Goal: Task Accomplishment & Management: Use online tool/utility

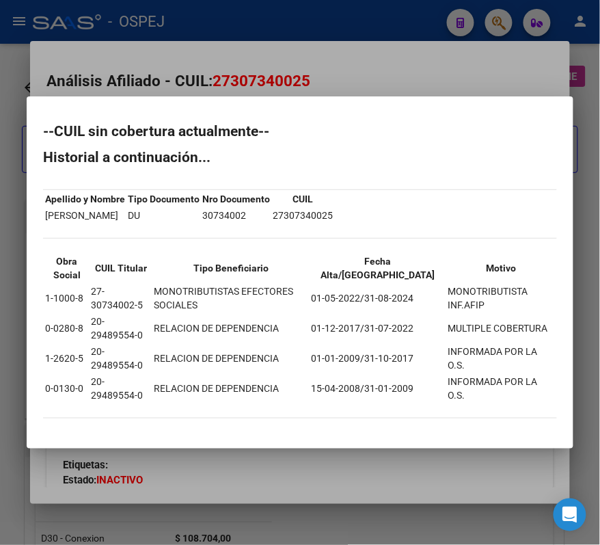
scroll to position [638, 795]
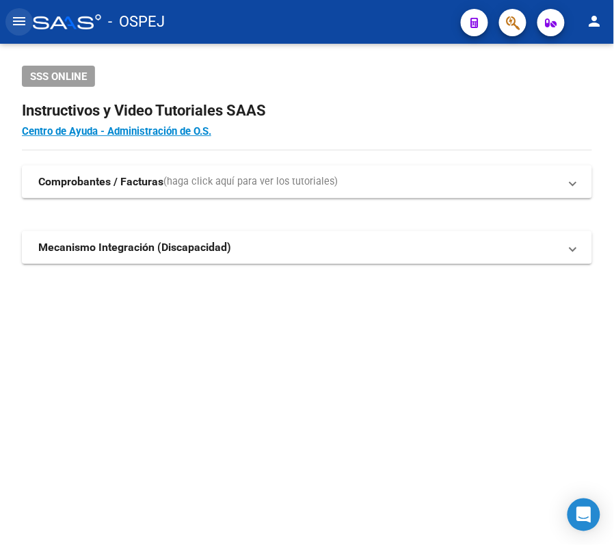
click at [23, 11] on button "menu" at bounding box center [18, 21] width 27 height 27
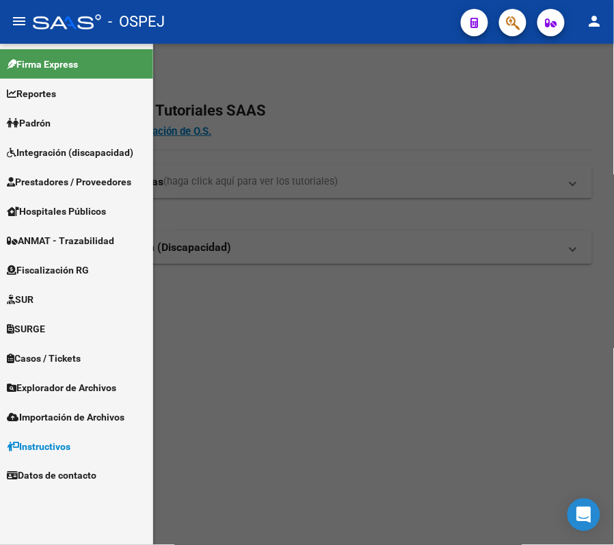
click at [66, 168] on link "Prestadores / Proveedores" at bounding box center [76, 181] width 153 height 29
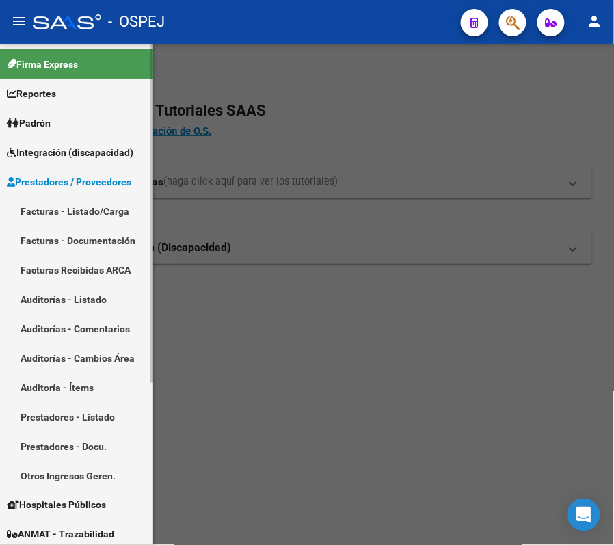
click at [83, 213] on link "Facturas - Listado/Carga" at bounding box center [76, 210] width 153 height 29
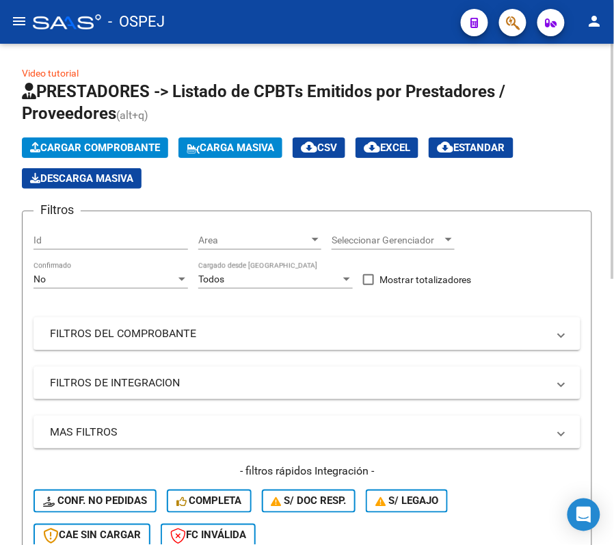
click at [85, 261] on div "No Confirmado" at bounding box center [111, 274] width 155 height 27
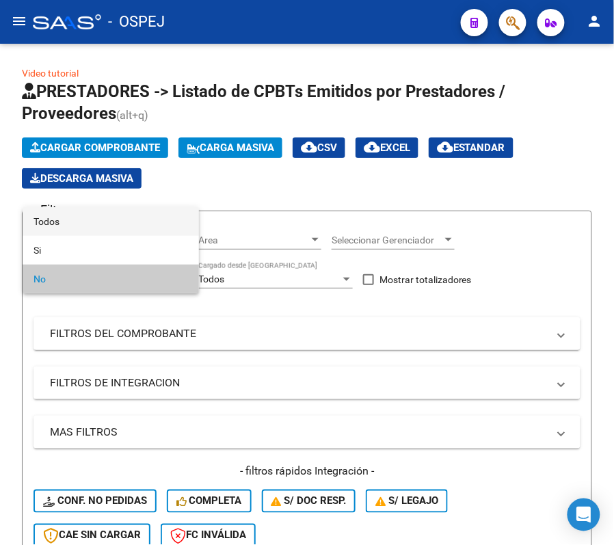
click at [83, 226] on span "Todos" at bounding box center [111, 221] width 155 height 29
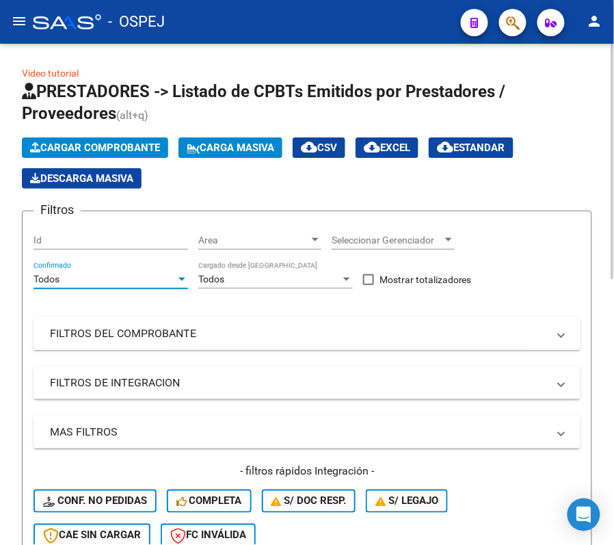
click at [129, 339] on mat-panel-title "FILTROS DEL COMPROBANTE" at bounding box center [299, 333] width 498 height 15
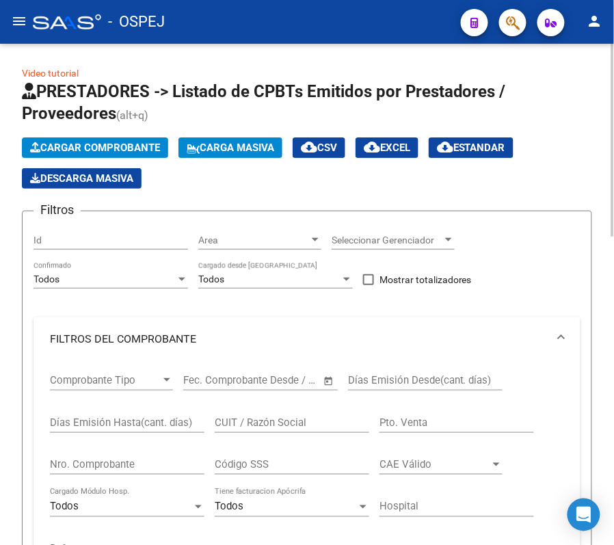
click at [134, 466] on input "Nro. Comprobante" at bounding box center [127, 464] width 155 height 12
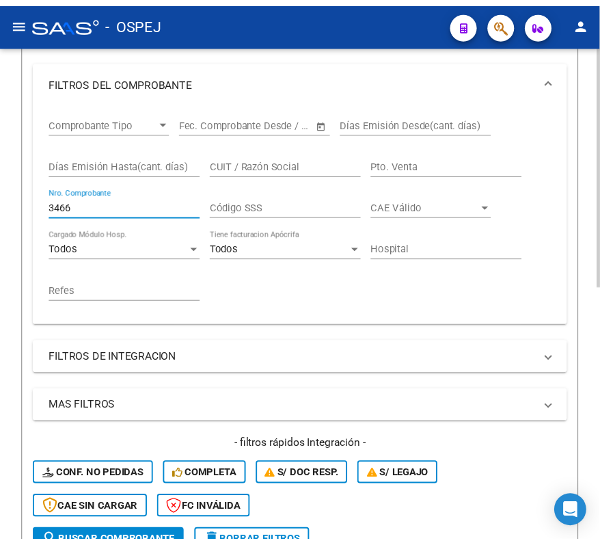
scroll to position [528, 0]
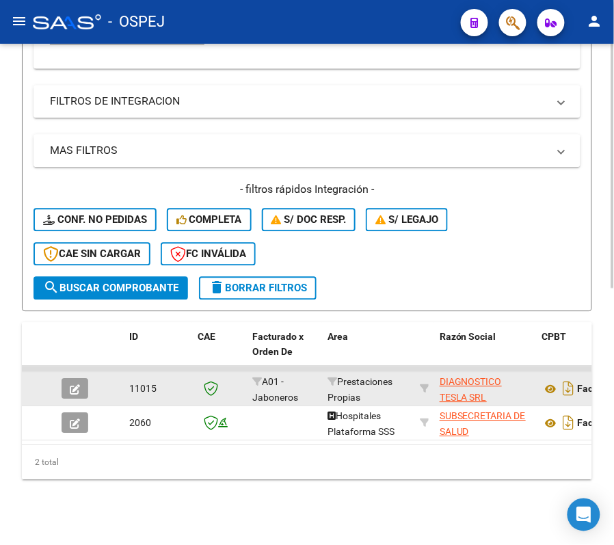
type input "3466"
click at [85, 378] on button "button" at bounding box center [75, 388] width 27 height 21
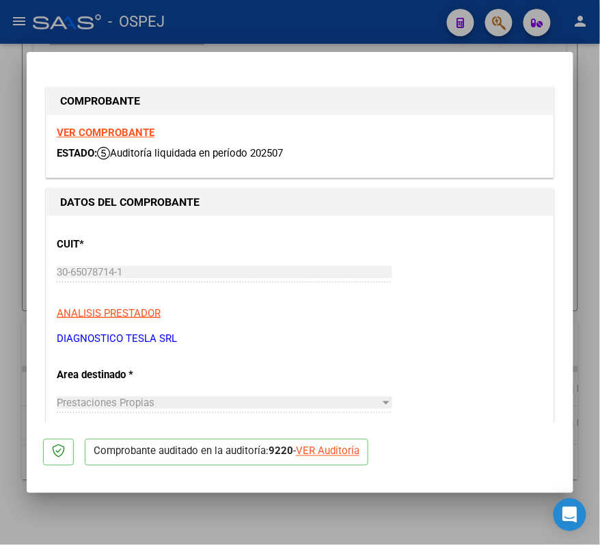
click at [324, 460] on p "Comprobante auditado en la auditoría: 9220 - VER Auditoría" at bounding box center [227, 452] width 284 height 27
click at [332, 457] on div "VER Auditoría" at bounding box center [328, 452] width 64 height 16
type input "$ 0,00"
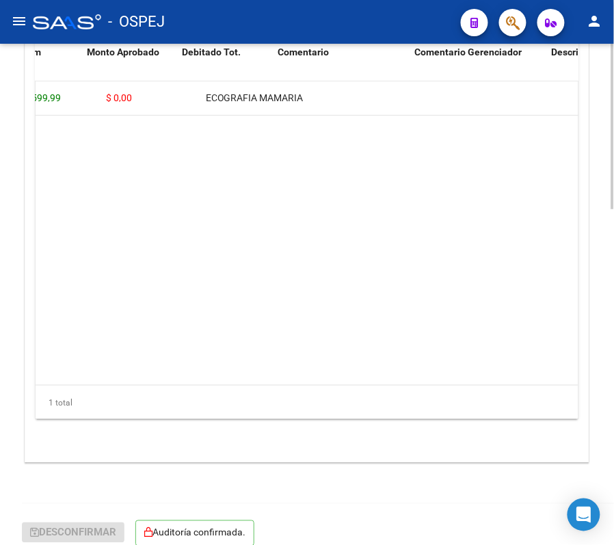
scroll to position [0, 155]
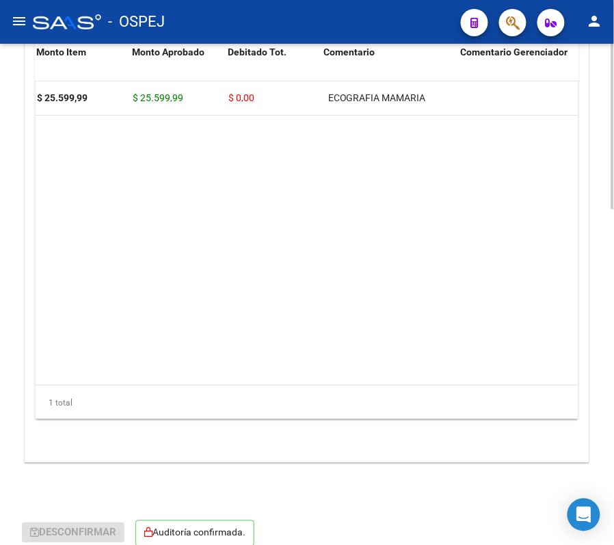
click at [202, 345] on datatable-body "120691 A01 - Jaboneros $ 25.599,99 $ 25.599,99 $ 0,00 ECOGRAFIA MAMARIA 2725244…" at bounding box center [307, 233] width 543 height 304
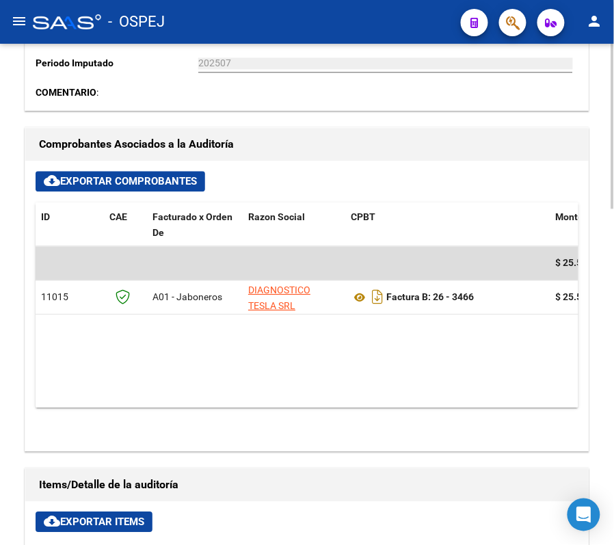
scroll to position [654, 0]
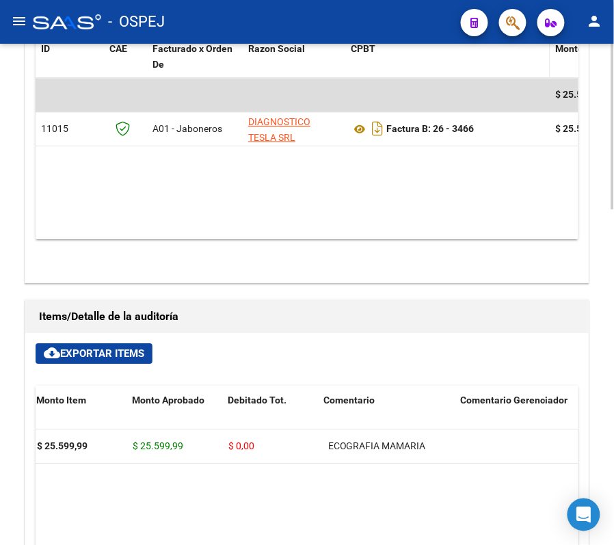
click at [392, 50] on div "CPBT" at bounding box center [448, 49] width 194 height 16
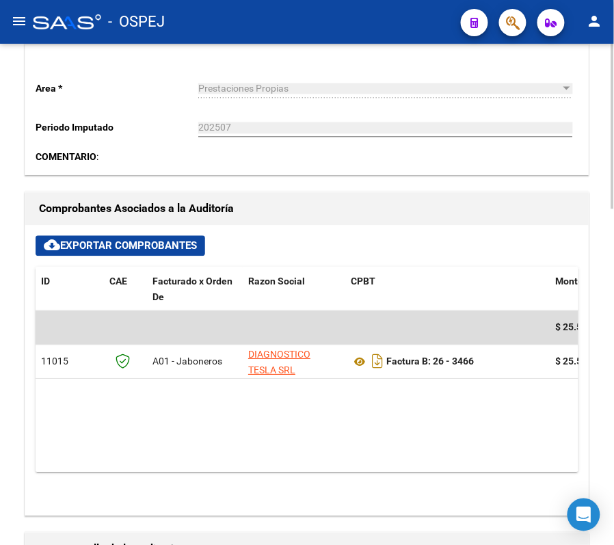
scroll to position [0, 0]
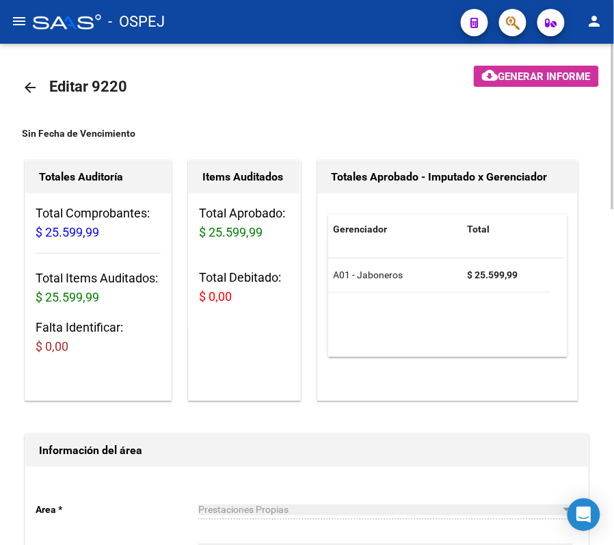
click at [23, 83] on mat-icon "arrow_back" at bounding box center [30, 87] width 16 height 16
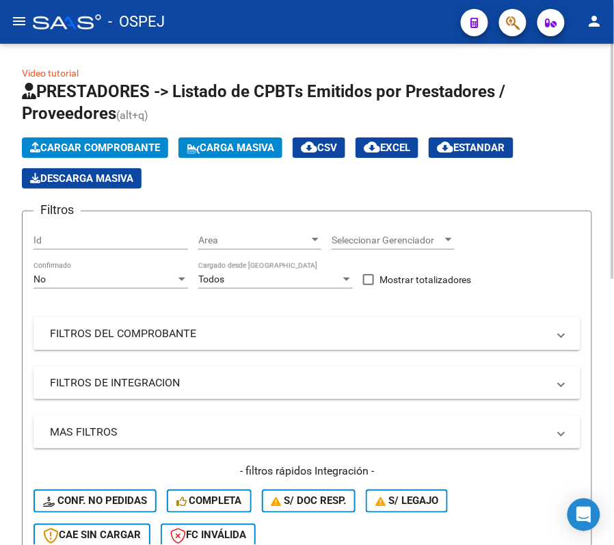
click at [107, 271] on div "No Confirmado" at bounding box center [111, 274] width 155 height 27
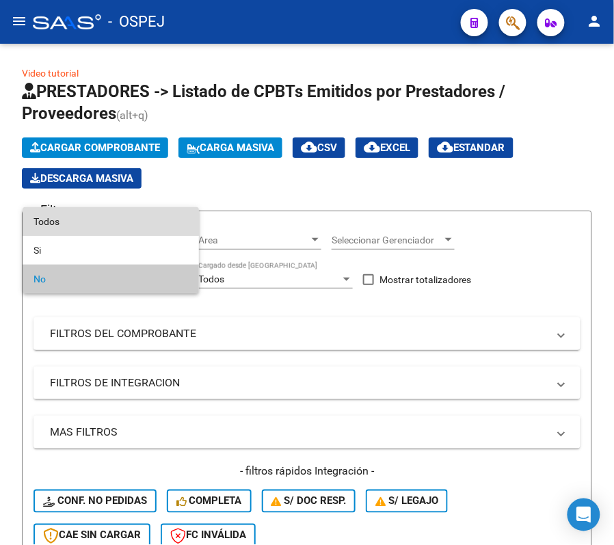
click at [97, 211] on span "Todos" at bounding box center [111, 221] width 155 height 29
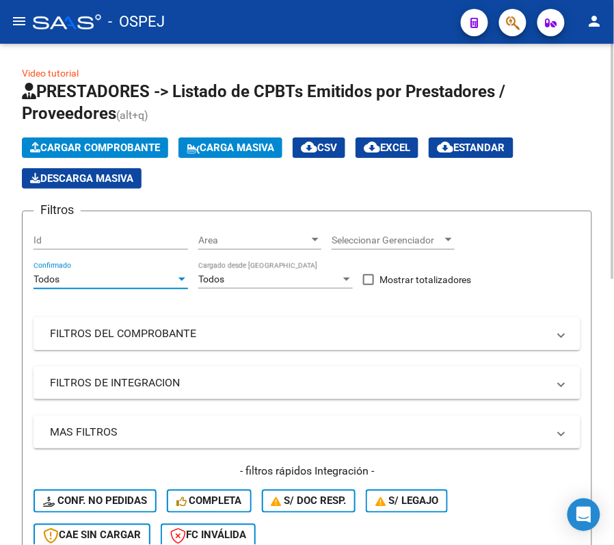
click at [123, 336] on mat-panel-title "FILTROS DEL COMPROBANTE" at bounding box center [299, 333] width 498 height 15
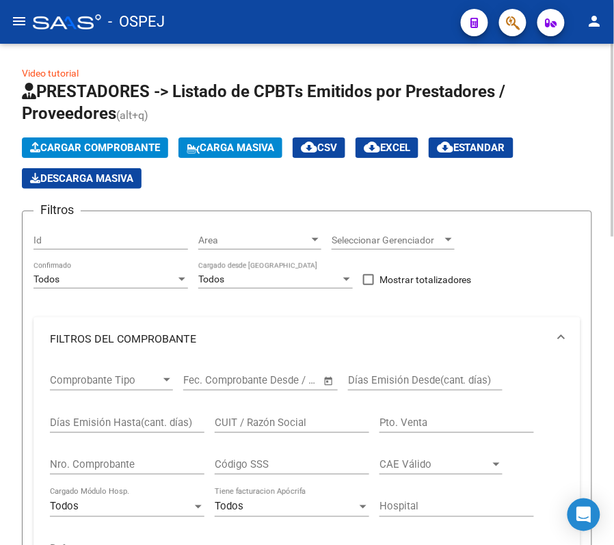
click at [107, 464] on input "Nro. Comprobante" at bounding box center [127, 464] width 155 height 12
type input "9011"
click at [3, 416] on div "Video tutorial PRESTADORES -> Listado de CPBTs Emitidos por Prestadores / Prove…" at bounding box center [307, 552] width 614 height 1016
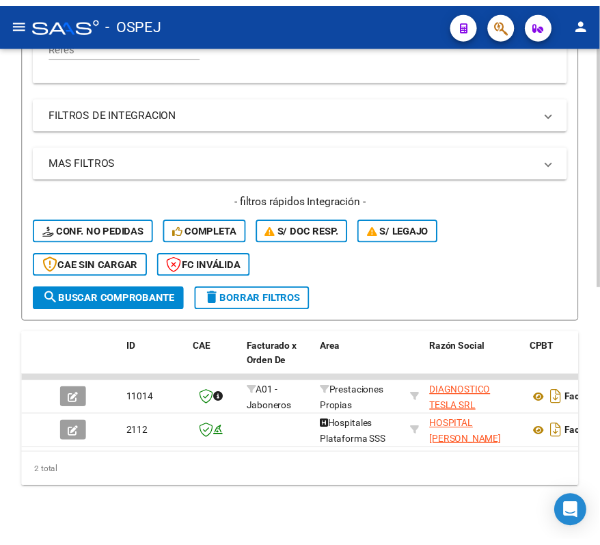
scroll to position [528, 0]
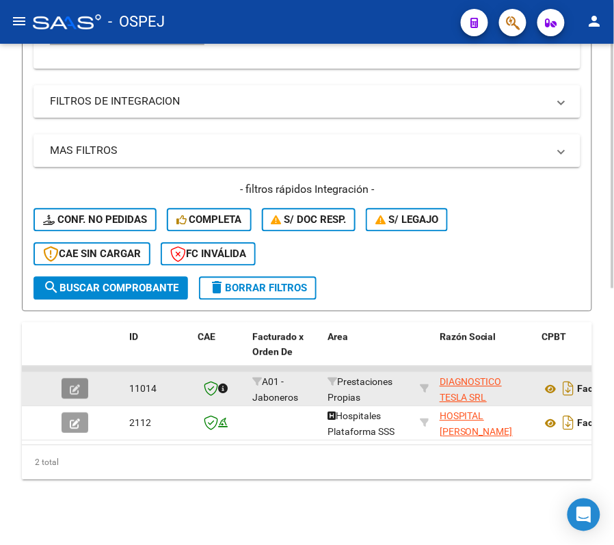
click at [72, 384] on icon "button" at bounding box center [75, 389] width 10 height 10
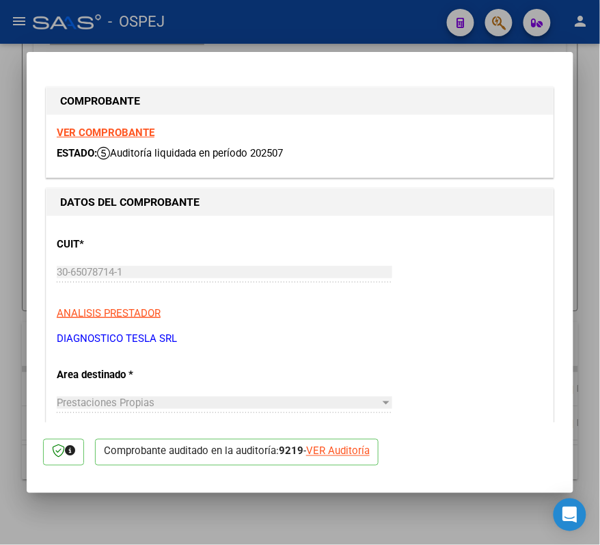
click at [361, 458] on div "VER Auditoría" at bounding box center [338, 452] width 64 height 16
type input "$ 0,00"
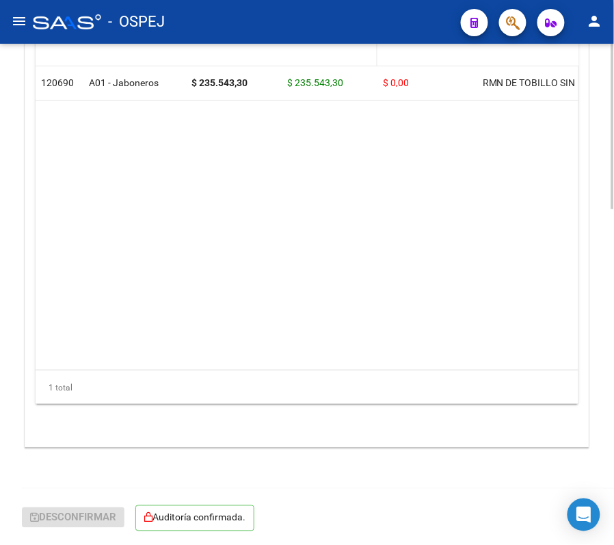
click at [362, 57] on datatable-header-cell "Monto Aprobado" at bounding box center [330, 53] width 96 height 60
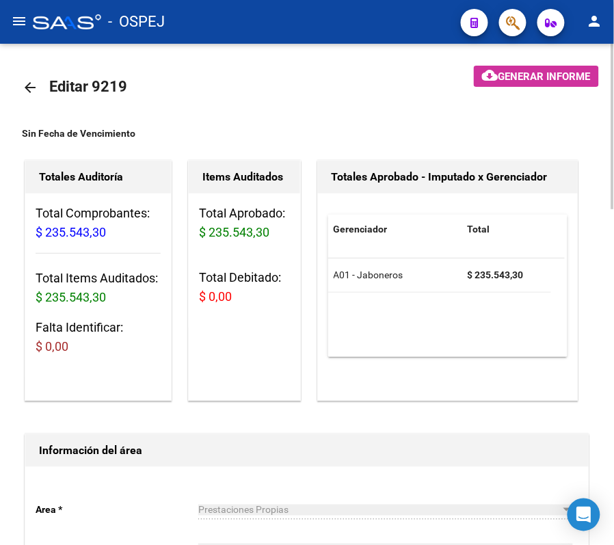
click at [25, 104] on mat-toolbar-row "arrow_back Editar 9219" at bounding box center [221, 88] width 399 height 44
click at [25, 88] on mat-icon "arrow_back" at bounding box center [30, 87] width 16 height 16
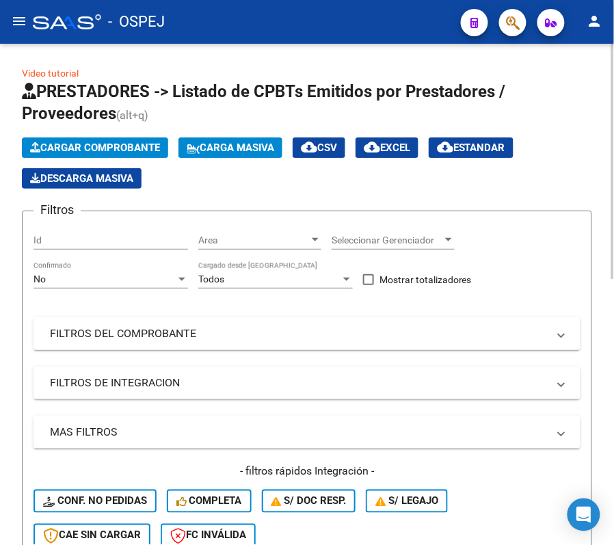
click at [131, 269] on div "No Confirmado" at bounding box center [111, 274] width 155 height 27
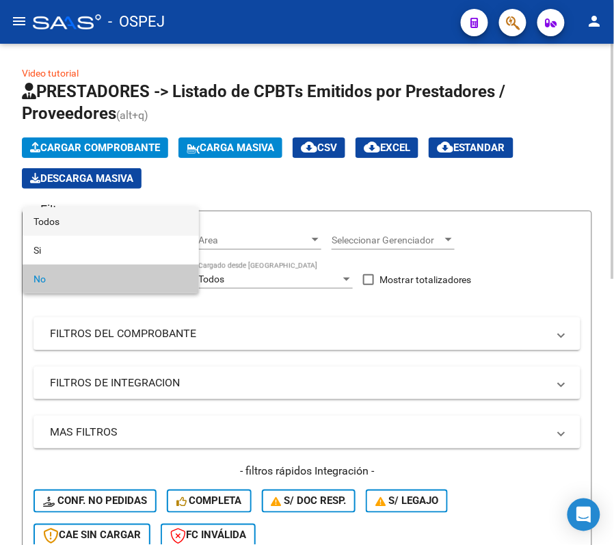
click at [113, 219] on span "Todos" at bounding box center [111, 221] width 155 height 29
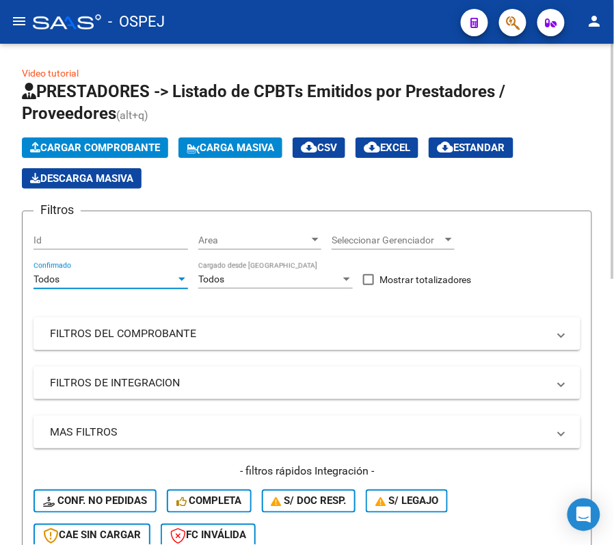
click at [124, 352] on div "Filtros Id Area Area Seleccionar Gerenciador Seleccionar Gerenciador Todos Conf…" at bounding box center [307, 390] width 547 height 336
click at [107, 343] on mat-expansion-panel-header "FILTROS DEL COMPROBANTE" at bounding box center [307, 333] width 547 height 33
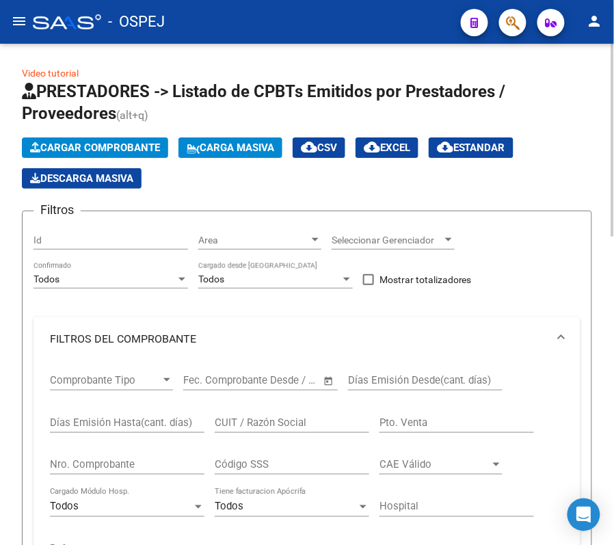
click at [134, 464] on input "Nro. Comprobante" at bounding box center [127, 464] width 155 height 12
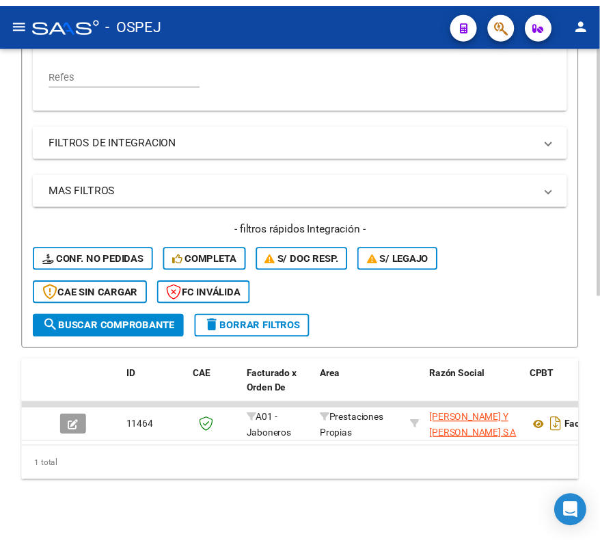
scroll to position [494, 0]
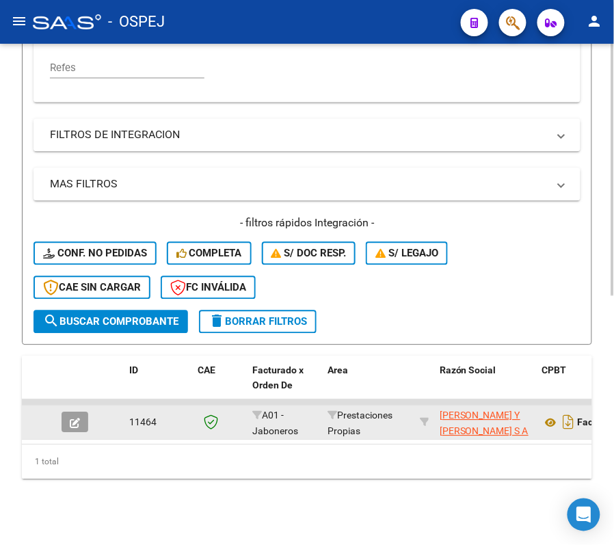
type input "11966"
click at [67, 412] on button "button" at bounding box center [75, 422] width 27 height 21
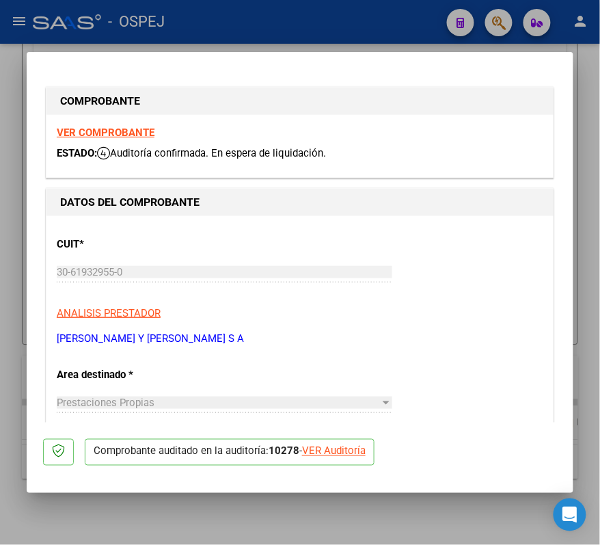
click at [356, 446] on div "VER Auditoría" at bounding box center [334, 452] width 64 height 16
type input "$ 0,00"
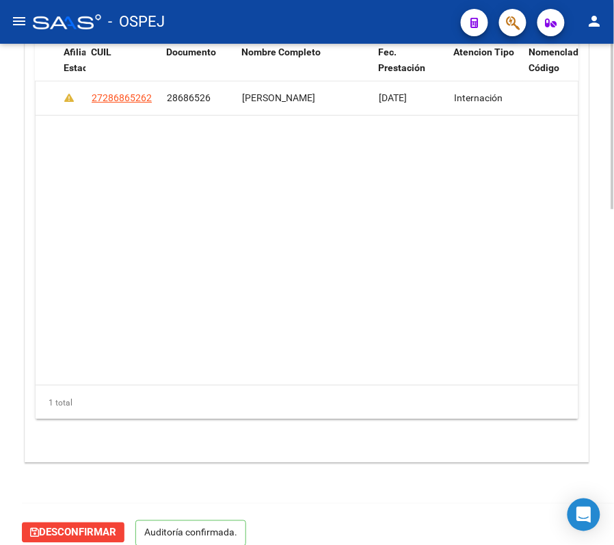
scroll to position [0, 795]
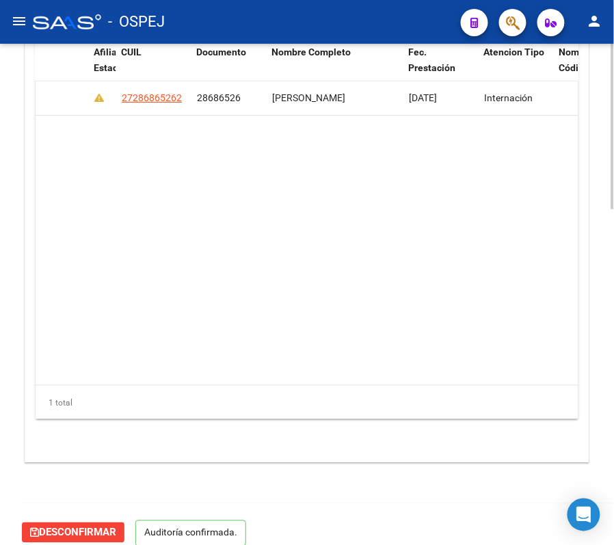
drag, startPoint x: 327, startPoint y: 328, endPoint x: 409, endPoint y: 332, distance: 82.1
click at [409, 332] on datatable-body "129077 A01 - Jaboneros $ 457.291,99 $ 457.291,99 $ 0,00 27286865262 28686526 CA…" at bounding box center [307, 233] width 543 height 304
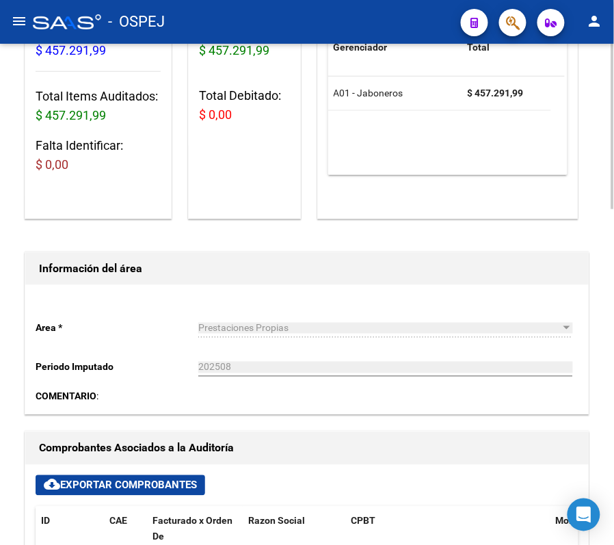
scroll to position [455, 0]
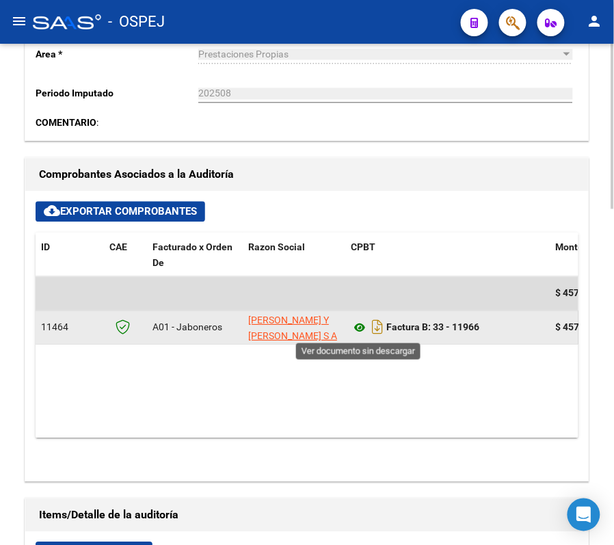
click at [354, 331] on icon at bounding box center [360, 328] width 18 height 16
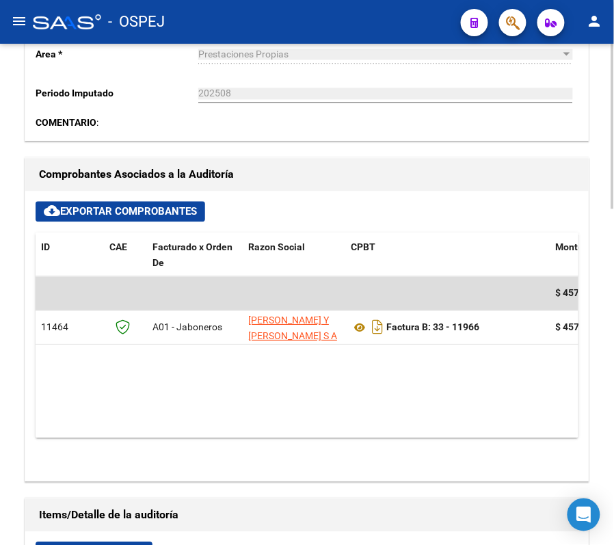
click at [190, 66] on div "Area * Prestaciones Propias Seleccionar area Periodo Imputado 202508 Ingresar e…" at bounding box center [307, 76] width 564 height 129
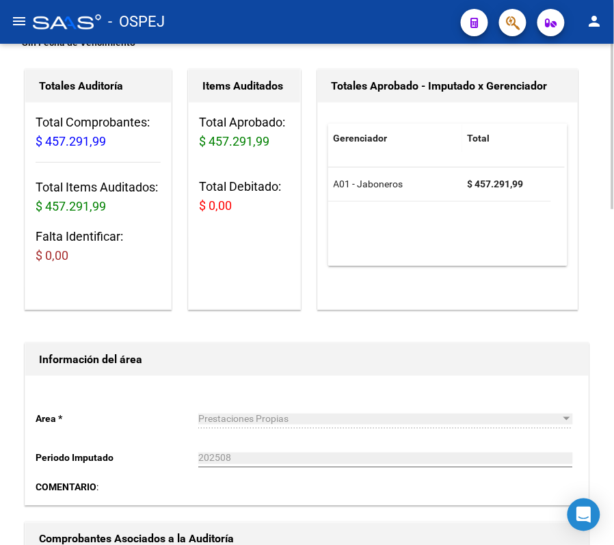
scroll to position [0, 0]
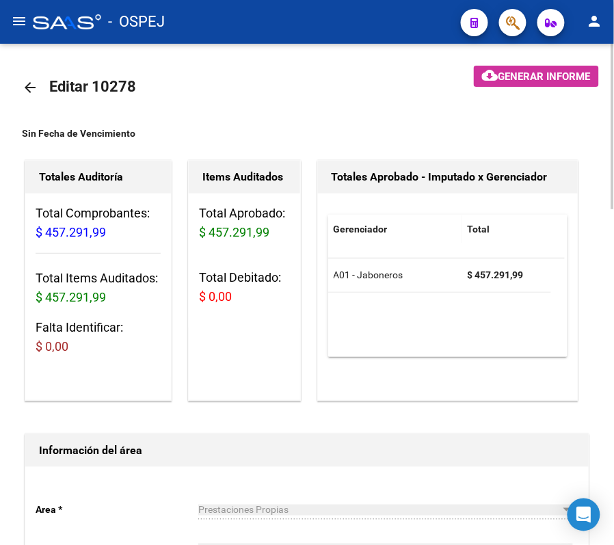
click at [50, 86] on span "Editar 10278" at bounding box center [92, 86] width 87 height 17
click at [28, 97] on link "arrow_back" at bounding box center [35, 87] width 27 height 32
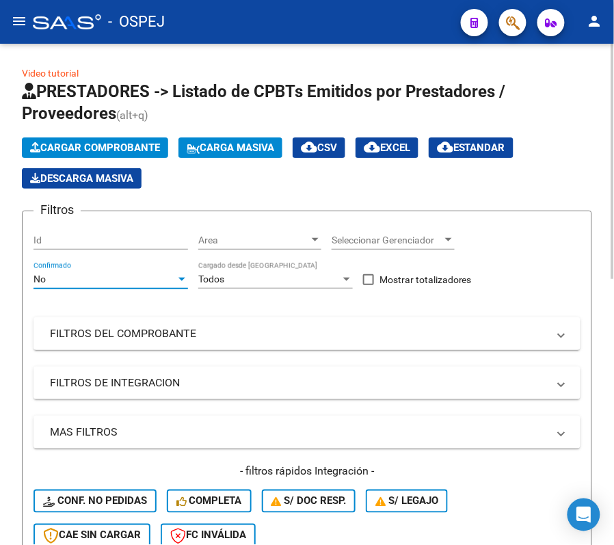
click at [152, 282] on div "No" at bounding box center [105, 280] width 142 height 12
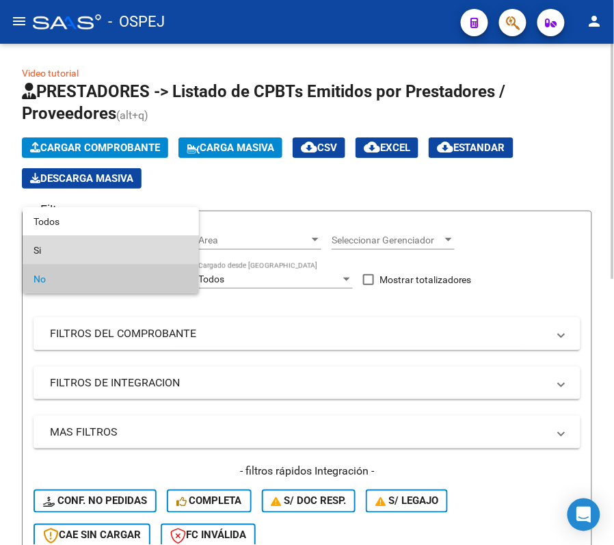
click at [137, 248] on span "Si" at bounding box center [111, 250] width 155 height 29
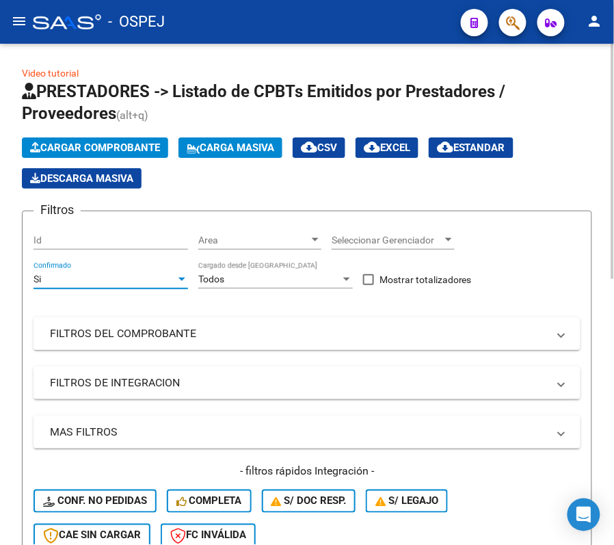
click at [129, 276] on div "Si" at bounding box center [105, 280] width 142 height 12
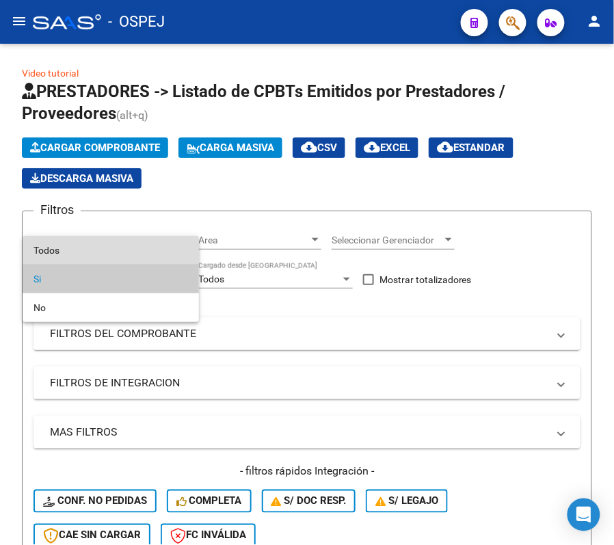
click at [116, 238] on span "Todos" at bounding box center [111, 250] width 155 height 29
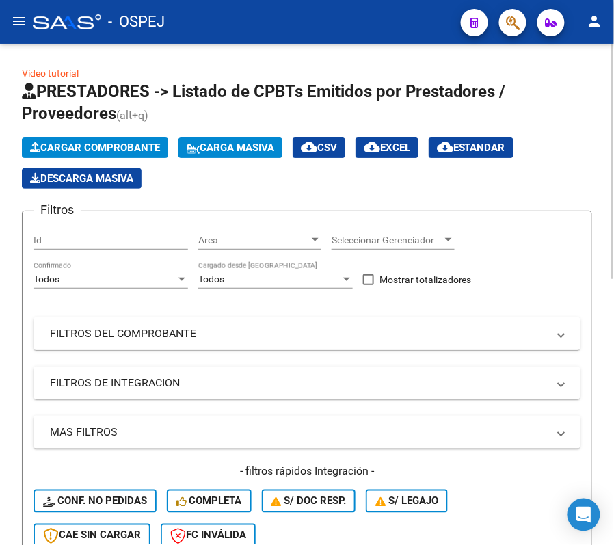
click at [124, 336] on mat-panel-title "FILTROS DEL COMPROBANTE" at bounding box center [299, 333] width 498 height 15
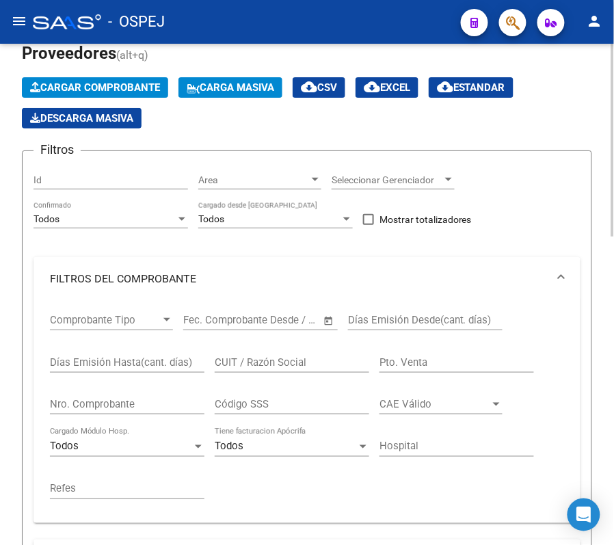
scroll to position [91, 0]
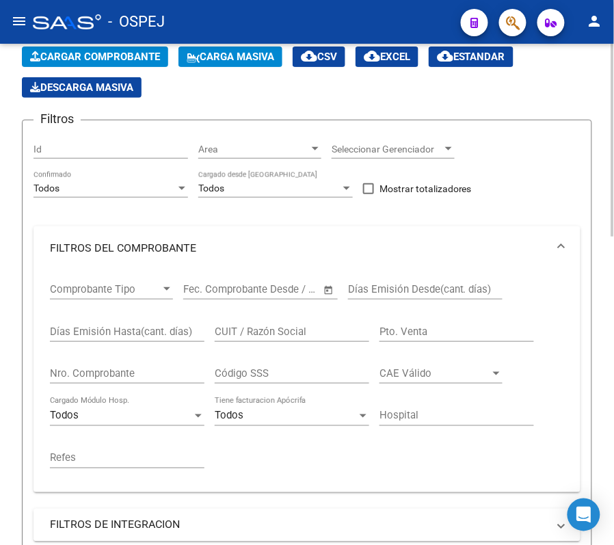
click at [156, 365] on div "Nro. Comprobante" at bounding box center [127, 368] width 155 height 29
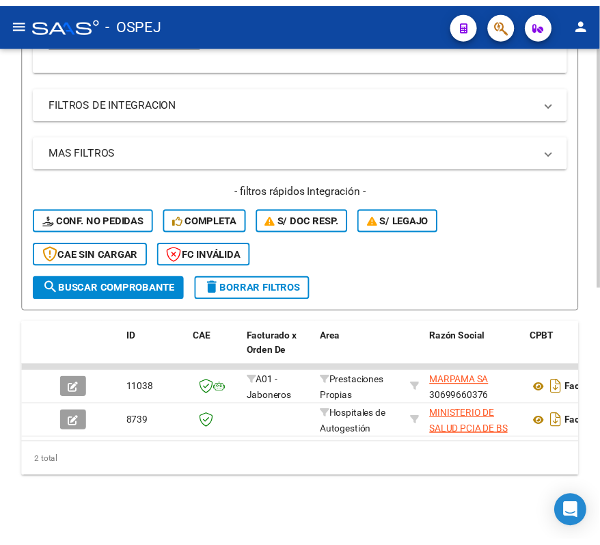
scroll to position [528, 0]
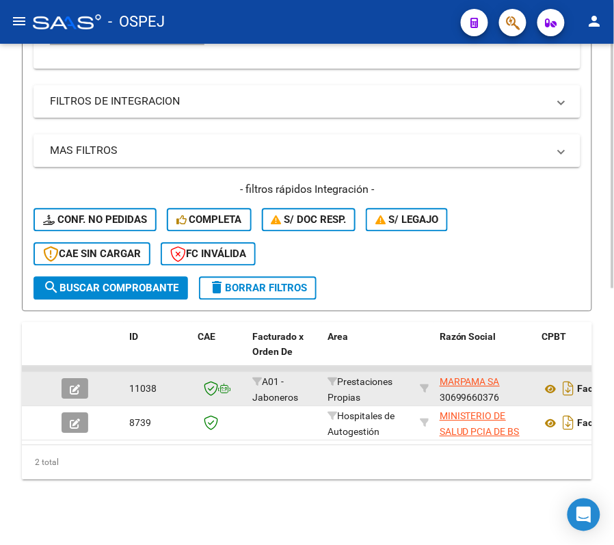
type input "6988"
click at [72, 384] on icon "button" at bounding box center [75, 389] width 10 height 10
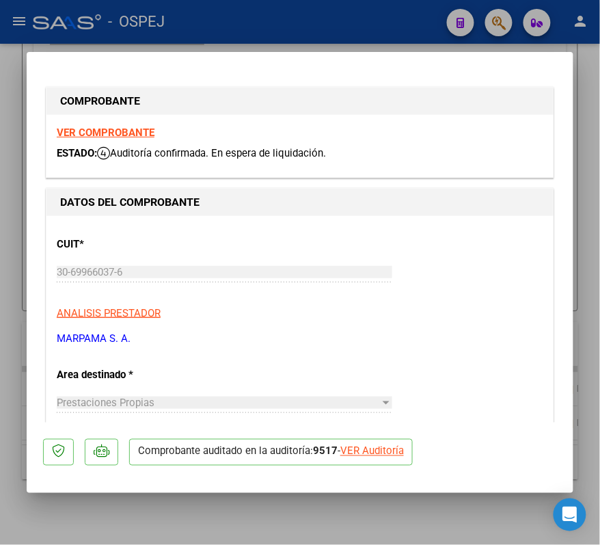
click at [367, 457] on div "VER Auditoría" at bounding box center [373, 452] width 64 height 16
type input "$ 0,00"
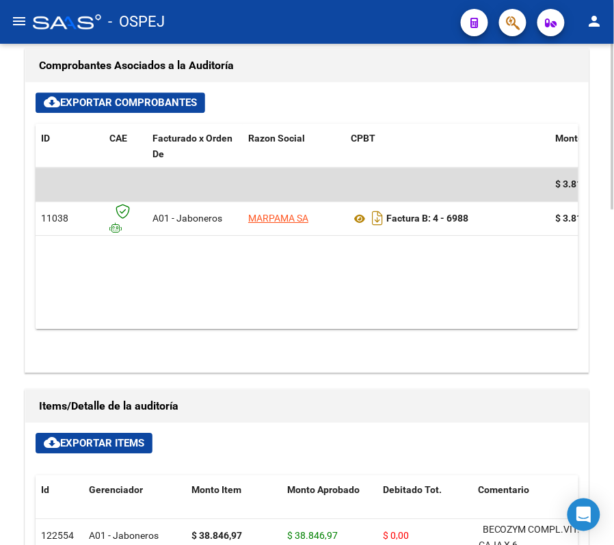
scroll to position [564, 0]
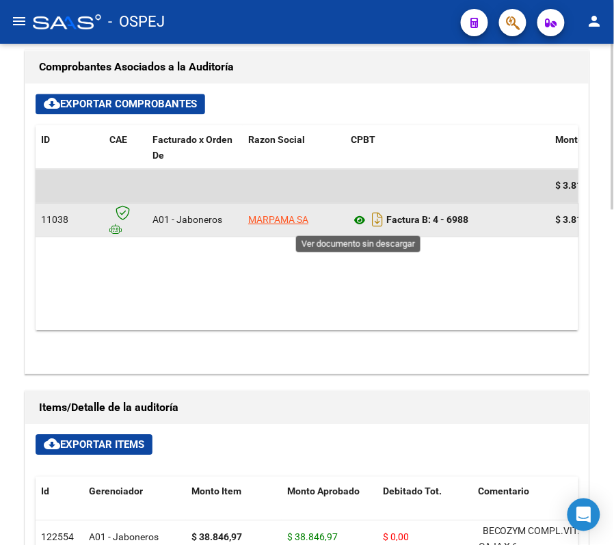
click at [356, 222] on icon at bounding box center [360, 220] width 18 height 16
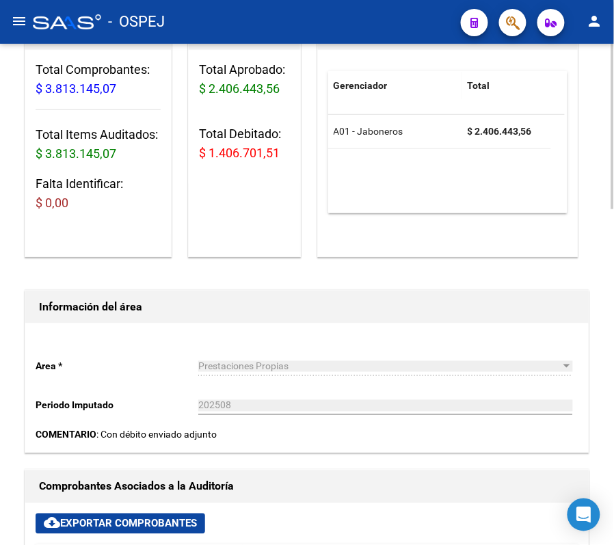
scroll to position [0, 0]
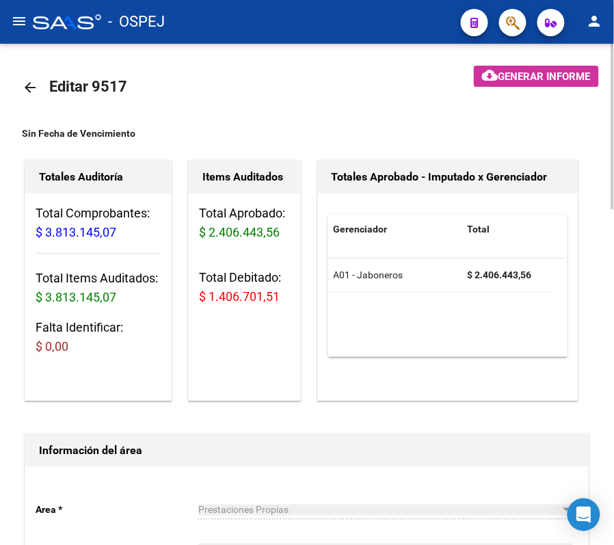
click at [25, 93] on mat-icon "arrow_back" at bounding box center [30, 87] width 16 height 16
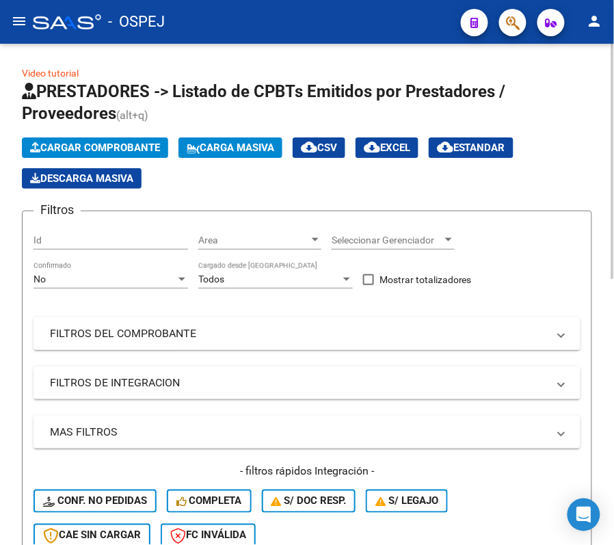
click at [123, 261] on div "No Confirmado" at bounding box center [111, 274] width 155 height 27
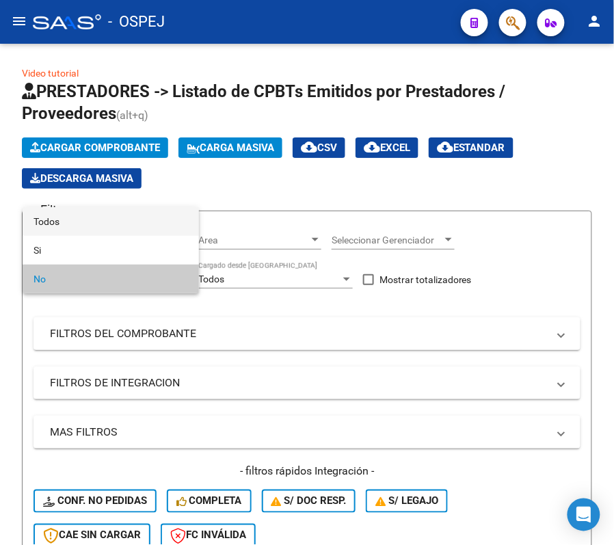
click at [104, 234] on span "Todos" at bounding box center [111, 221] width 155 height 29
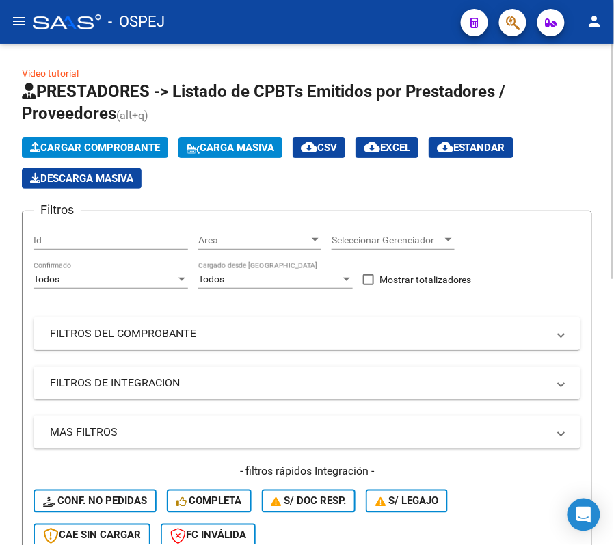
click at [134, 327] on mat-panel-title "FILTROS DEL COMPROBANTE" at bounding box center [299, 333] width 498 height 15
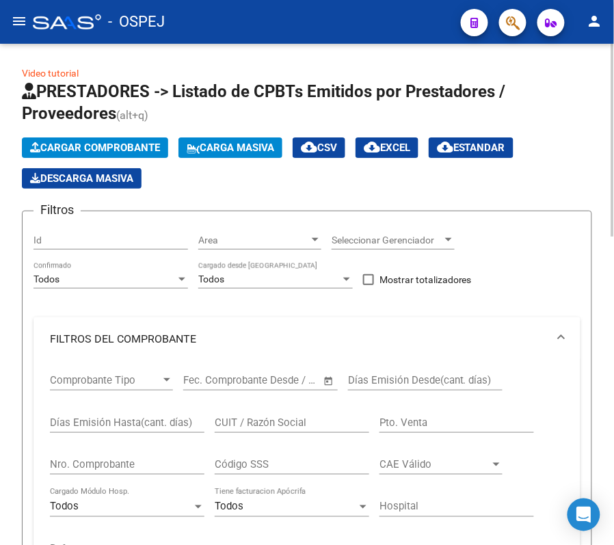
scroll to position [91, 0]
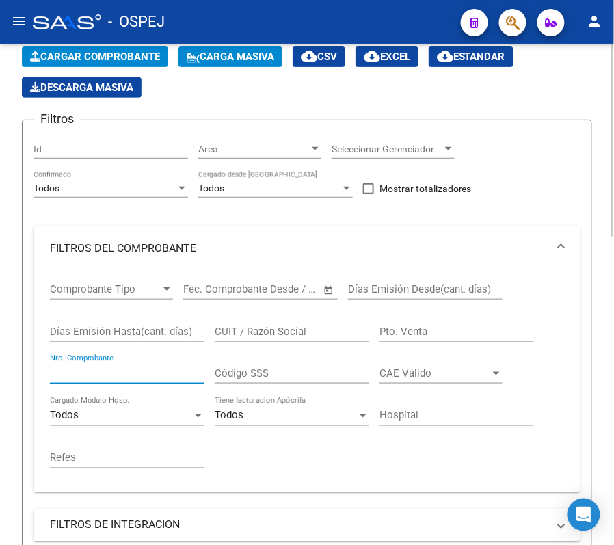
click at [137, 380] on input "Nro. Comprobante" at bounding box center [127, 373] width 155 height 12
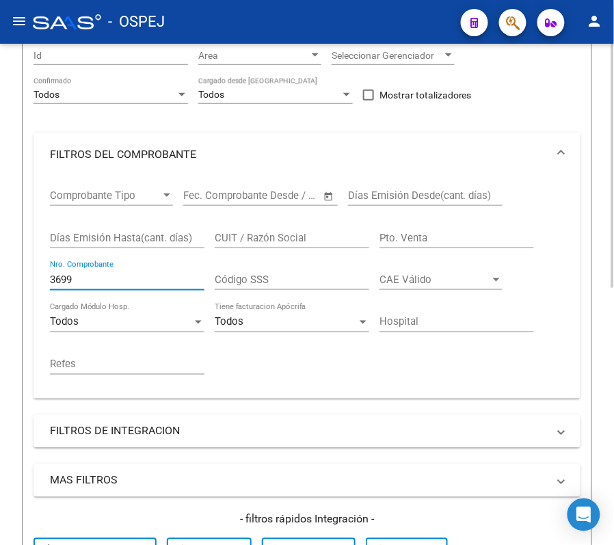
scroll to position [528, 0]
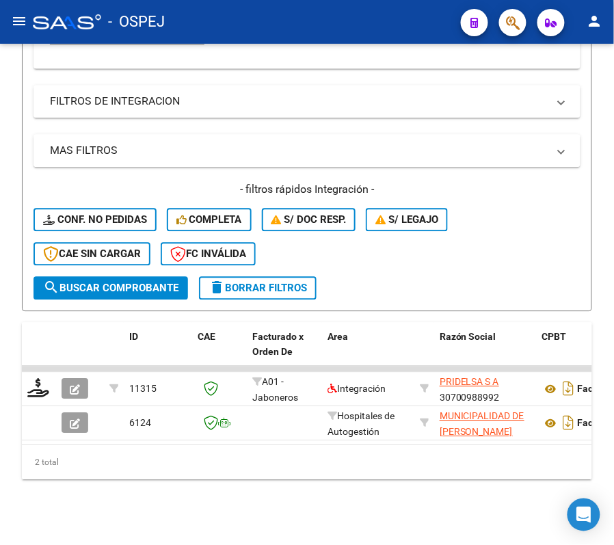
click at [373, 29] on div "- OSPEJ" at bounding box center [241, 22] width 417 height 30
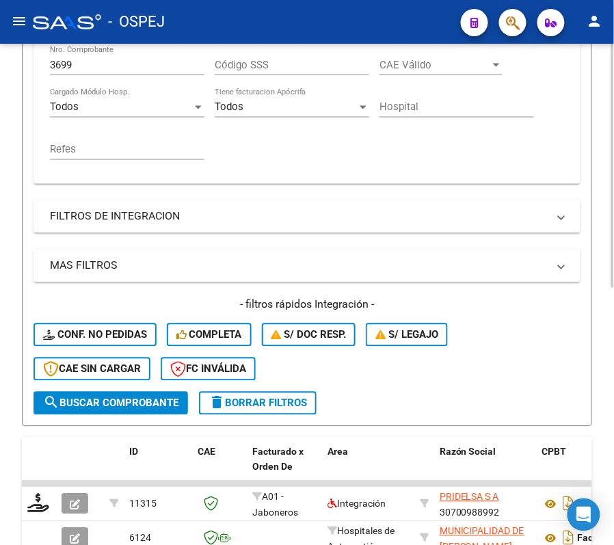
scroll to position [345, 0]
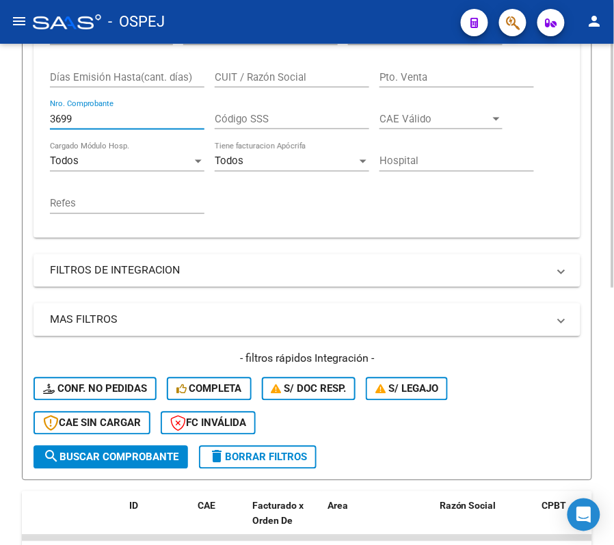
click at [156, 120] on input "3699" at bounding box center [127, 119] width 155 height 12
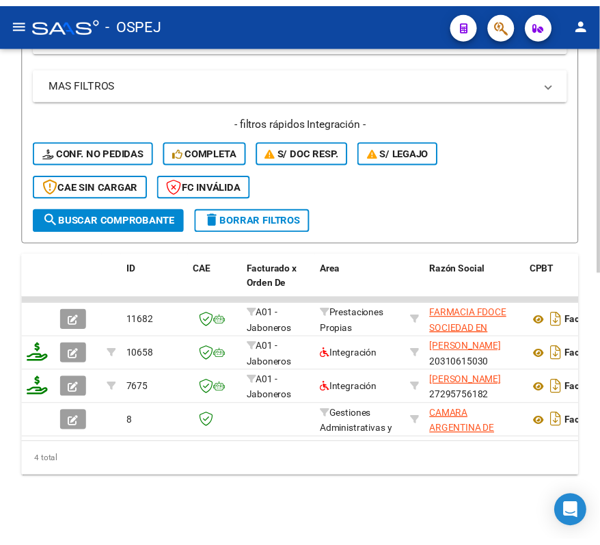
scroll to position [596, 0]
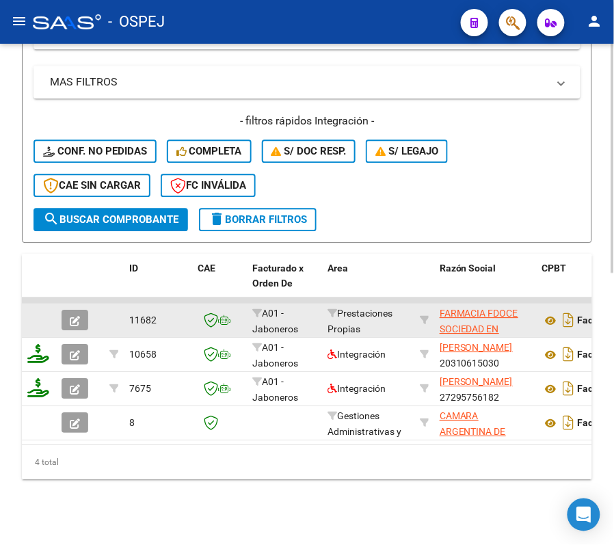
type input "40"
click at [83, 310] on button "button" at bounding box center [75, 320] width 27 height 21
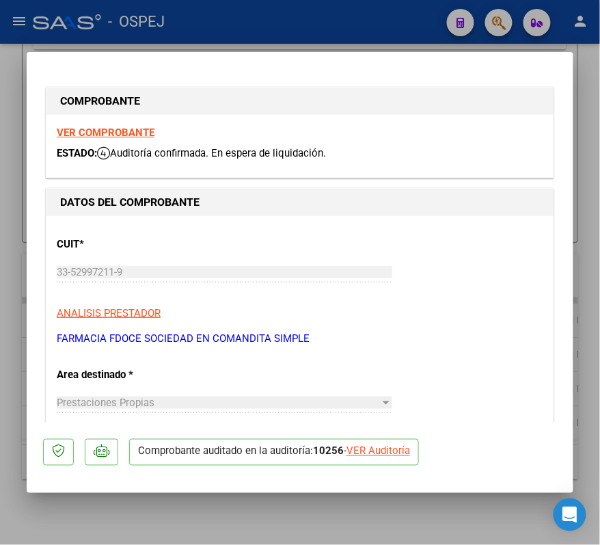
click at [406, 452] on div "VER Auditoría" at bounding box center [379, 452] width 64 height 16
type input "$ 0,00"
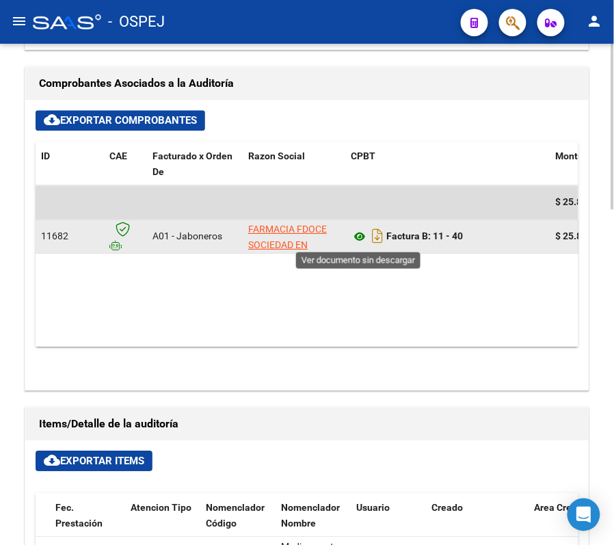
click at [356, 237] on icon at bounding box center [360, 236] width 18 height 16
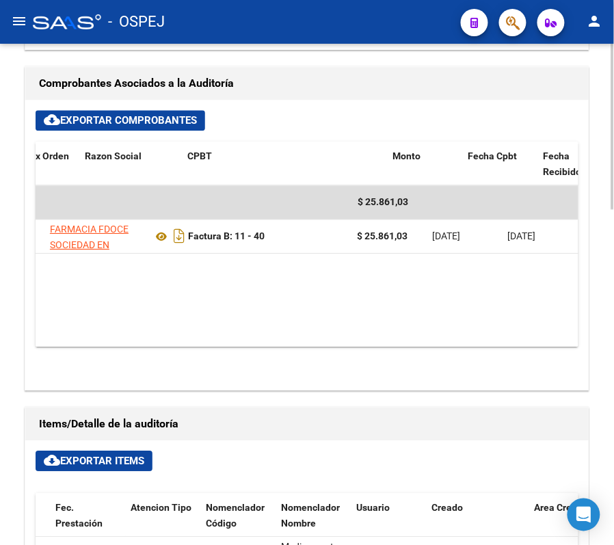
scroll to position [0, 222]
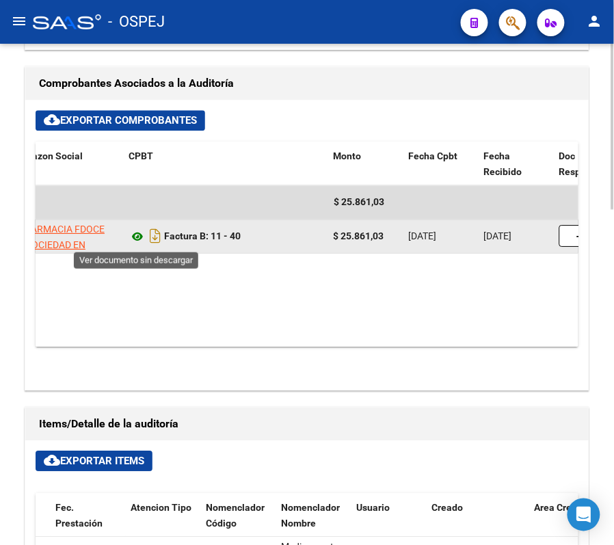
click at [129, 241] on icon at bounding box center [138, 236] width 18 height 16
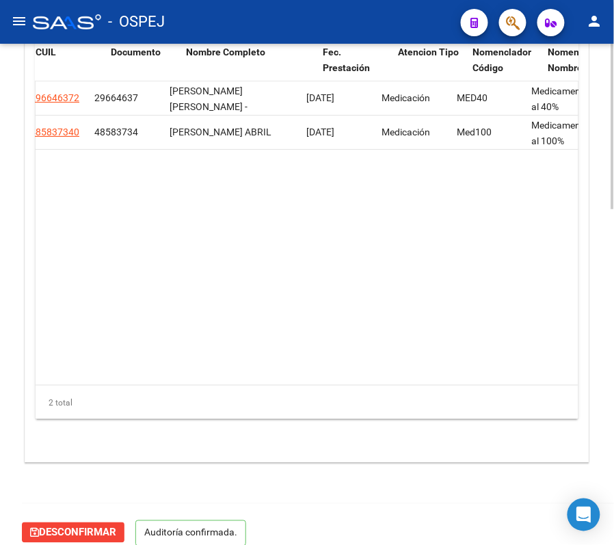
scroll to position [0, 881]
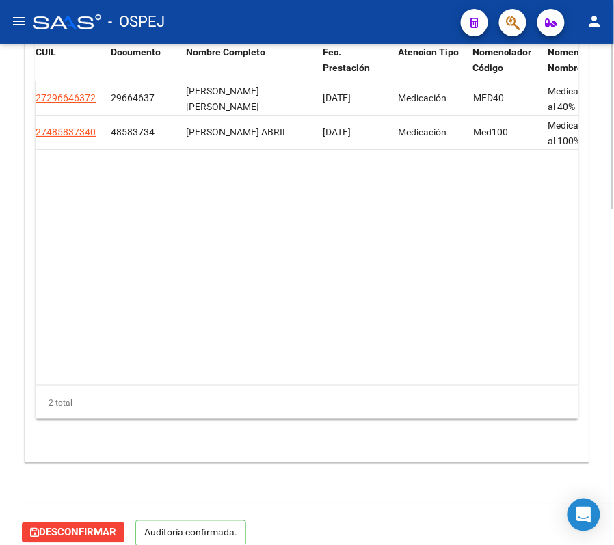
drag, startPoint x: 315, startPoint y: 389, endPoint x: 343, endPoint y: 375, distance: 32.1
click at [343, 375] on div "Id Gerenciador Monto Item Monto Aprobado Debitado Tot. Comentario Comentario Ge…" at bounding box center [307, 229] width 543 height 382
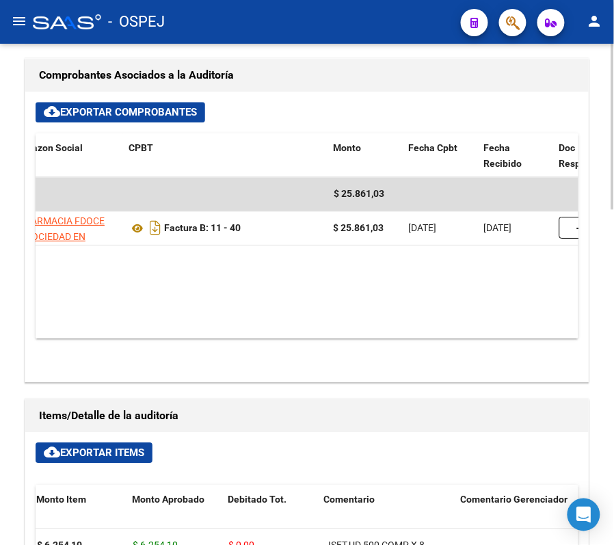
scroll to position [547, 0]
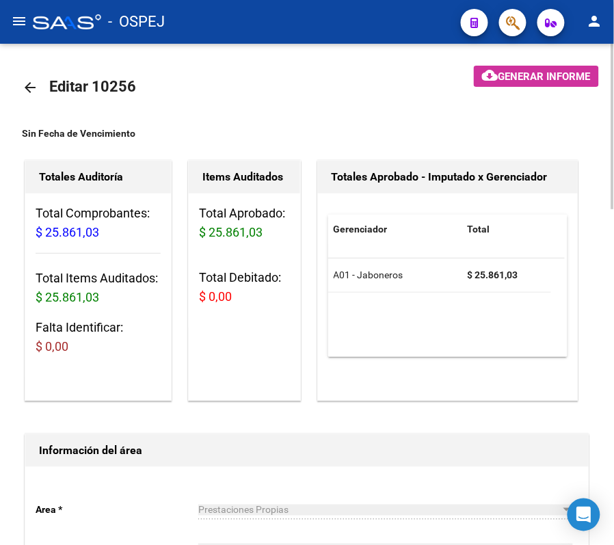
click at [27, 82] on mat-icon "arrow_back" at bounding box center [30, 87] width 16 height 16
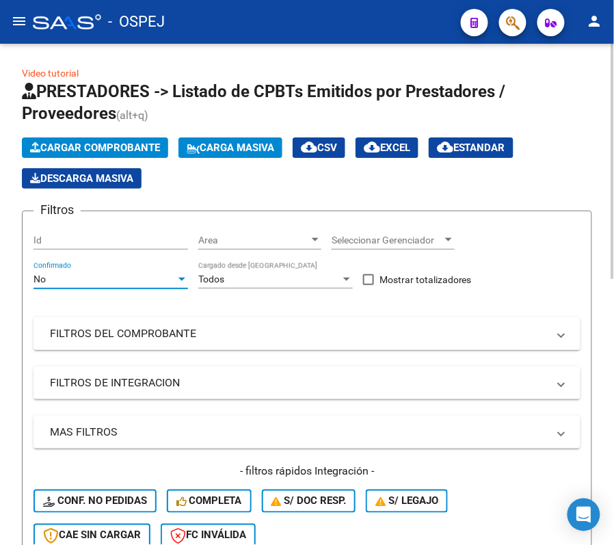
click at [53, 282] on div "No" at bounding box center [105, 280] width 142 height 12
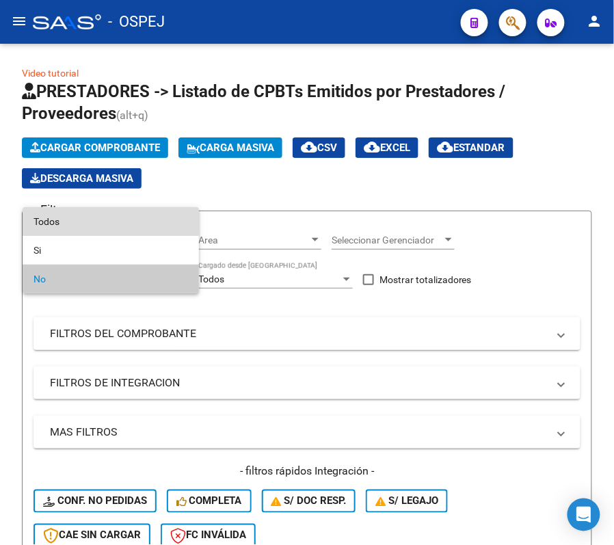
click at [40, 222] on span "Todos" at bounding box center [111, 221] width 155 height 29
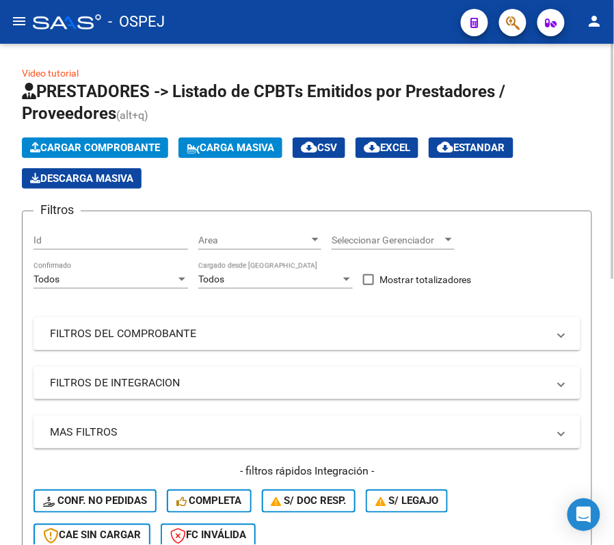
click at [184, 329] on mat-panel-title "FILTROS DEL COMPROBANTE" at bounding box center [299, 333] width 498 height 15
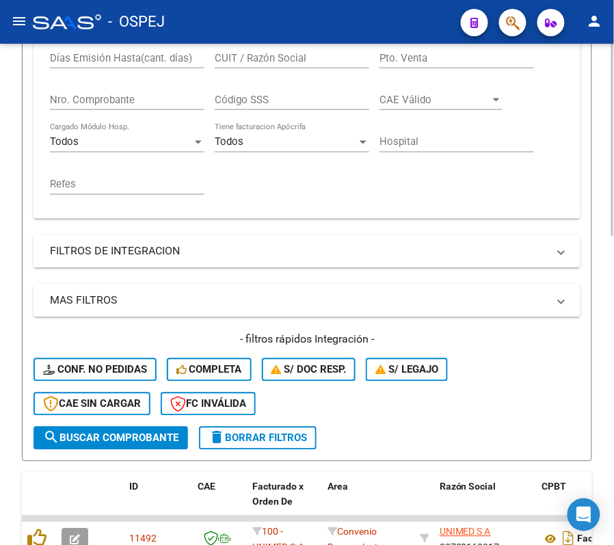
scroll to position [274, 0]
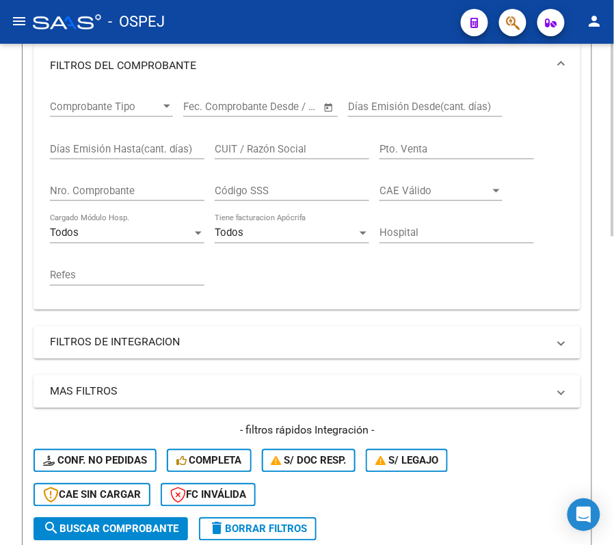
click at [115, 200] on div "Nro. Comprobante" at bounding box center [127, 186] width 155 height 29
click at [101, 195] on input "Nro. Comprobante" at bounding box center [127, 191] width 155 height 12
click at [148, 194] on input "Nro. Comprobante" at bounding box center [127, 191] width 155 height 12
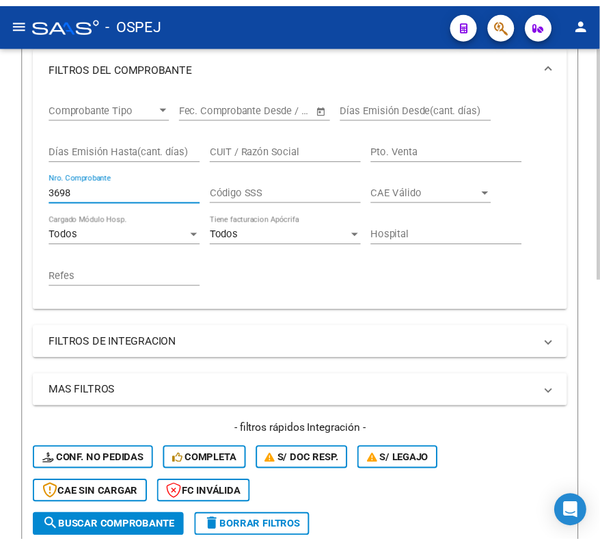
scroll to position [547, 0]
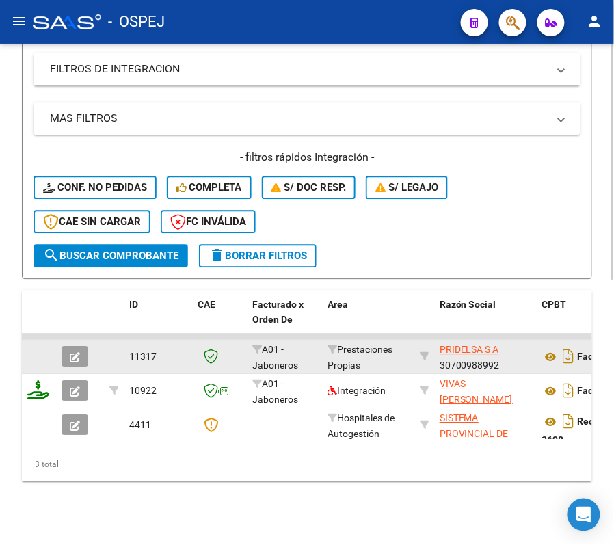
type input "3698"
click at [78, 346] on button "button" at bounding box center [75, 356] width 27 height 21
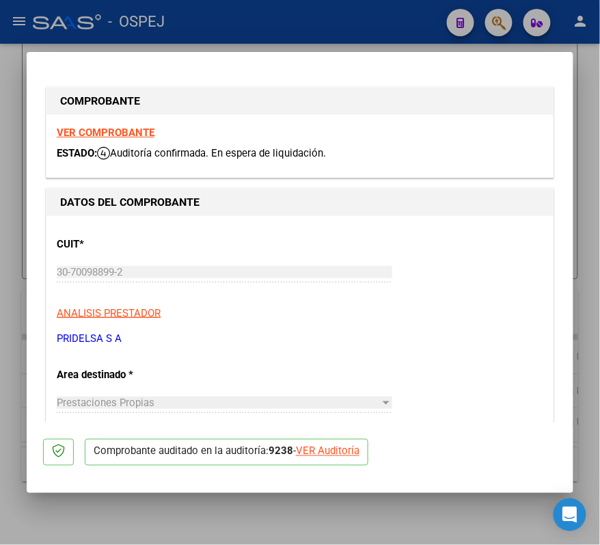
click at [328, 447] on div "VER Auditoría" at bounding box center [328, 452] width 64 height 16
type input "$ 0,00"
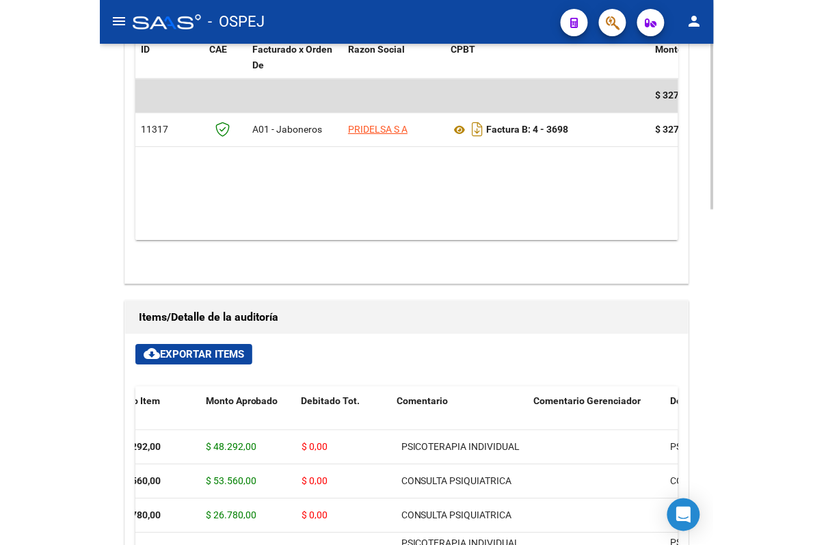
scroll to position [654, 0]
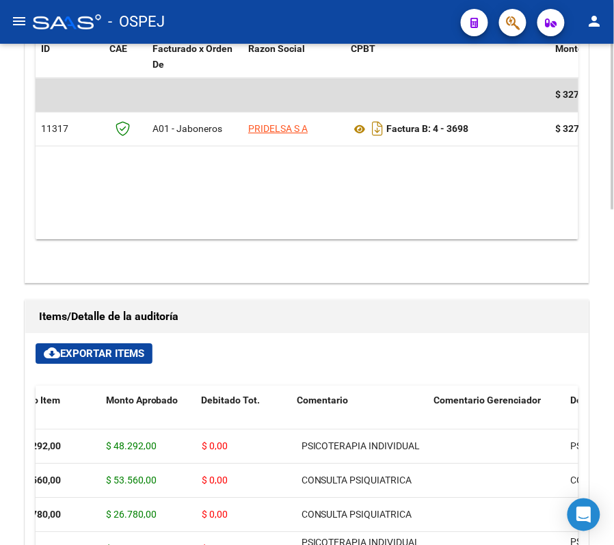
click at [98, 345] on button "cloud_download Exportar Items" at bounding box center [94, 353] width 117 height 21
click at [105, 362] on button "cloud_download Exportar Items" at bounding box center [94, 353] width 117 height 21
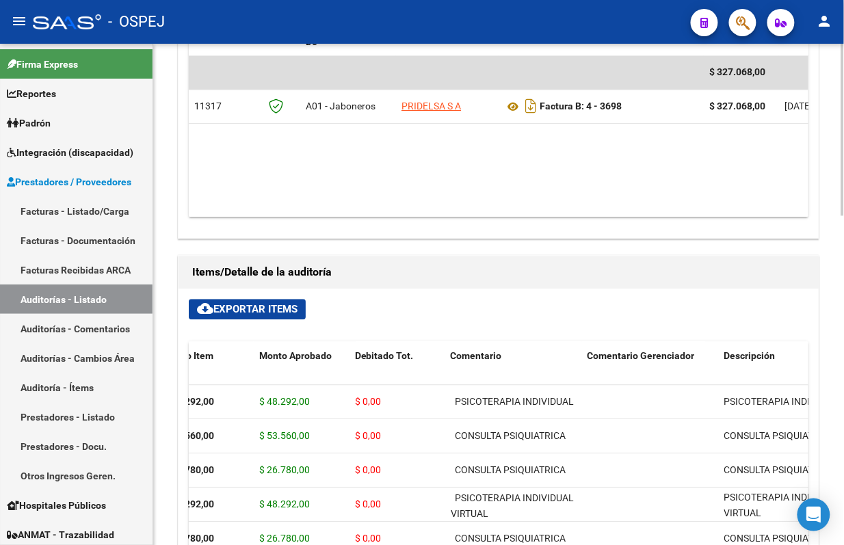
scroll to position [153, 0]
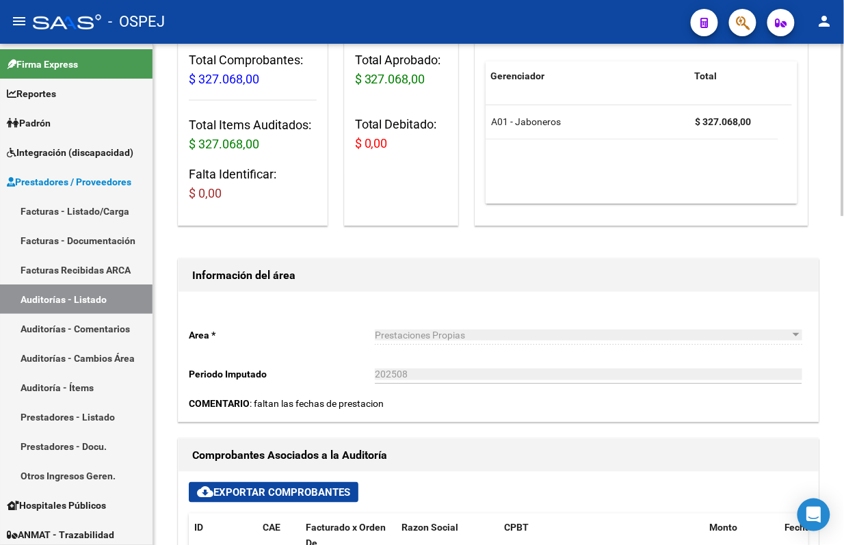
click at [613, 44] on div at bounding box center [842, 294] width 3 height 501
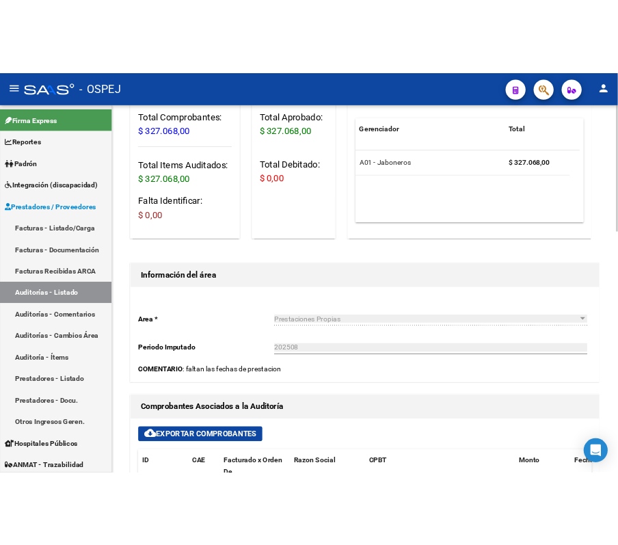
scroll to position [0, 0]
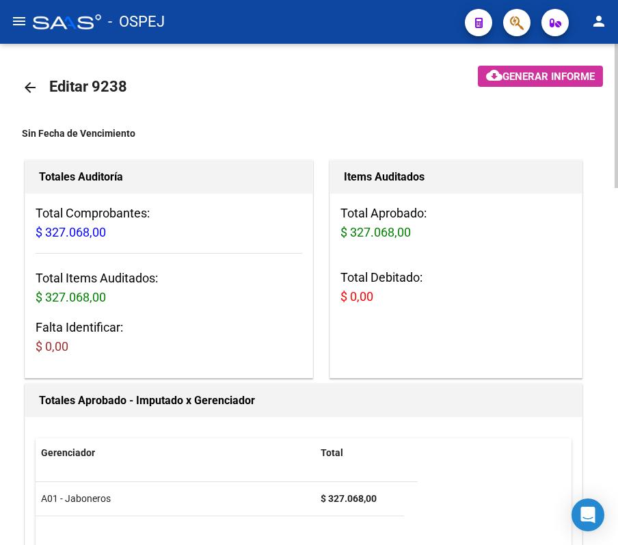
click at [25, 77] on link "arrow_back" at bounding box center [35, 87] width 27 height 32
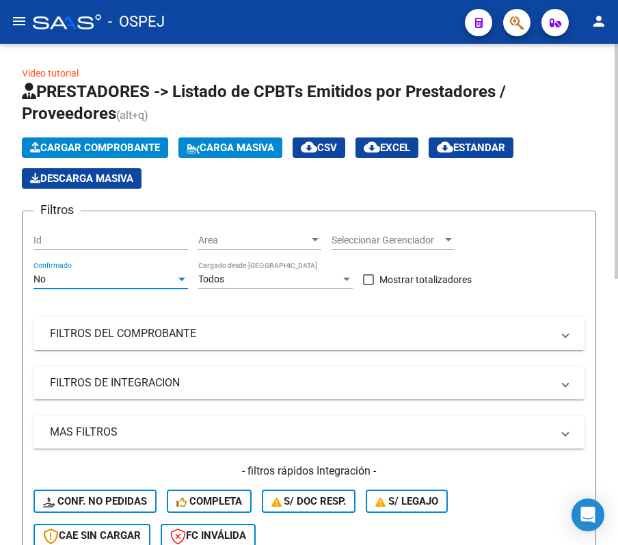
click at [101, 280] on div "No" at bounding box center [105, 280] width 142 height 12
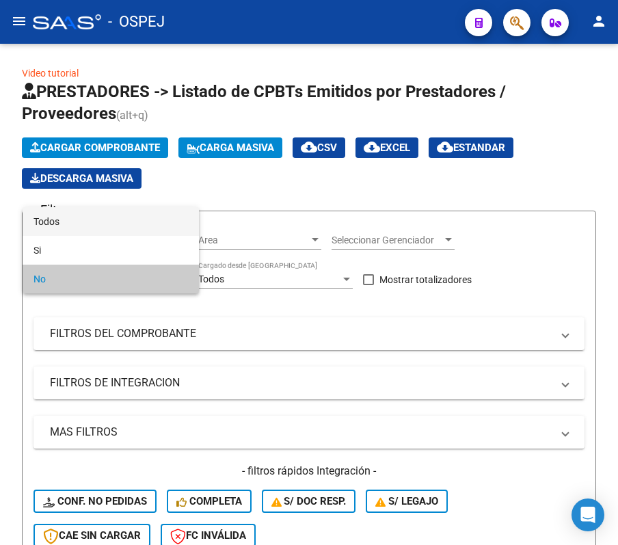
click at [99, 222] on span "Todos" at bounding box center [111, 221] width 155 height 29
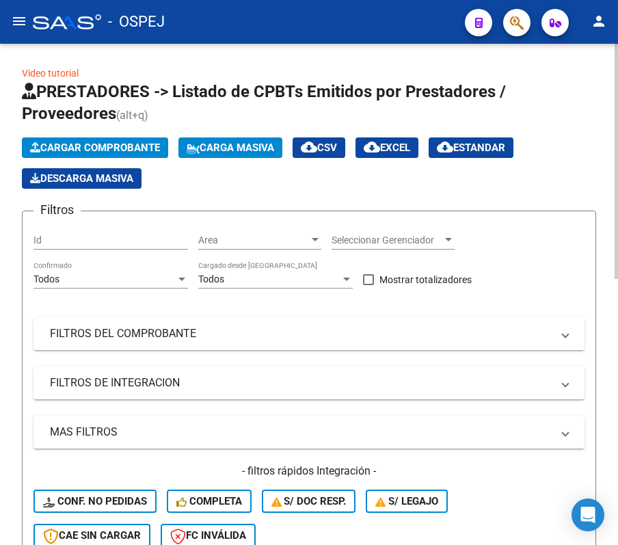
click at [86, 326] on mat-panel-title "FILTROS DEL COMPROBANTE" at bounding box center [301, 333] width 502 height 15
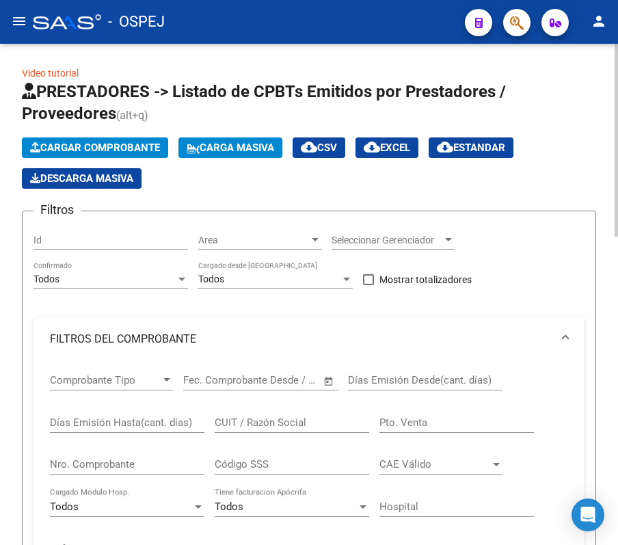
click at [127, 458] on input "Nro. Comprobante" at bounding box center [127, 464] width 155 height 12
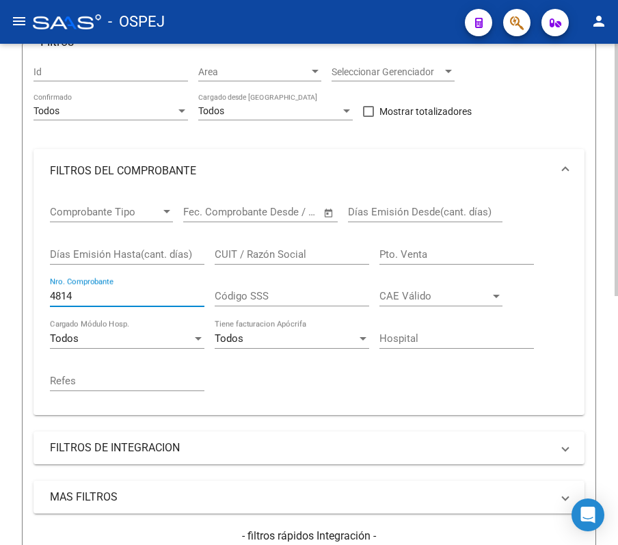
scroll to position [455, 0]
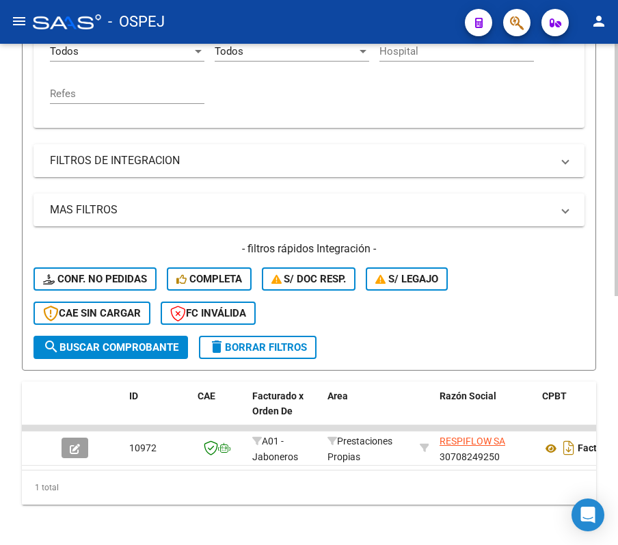
type input "4814"
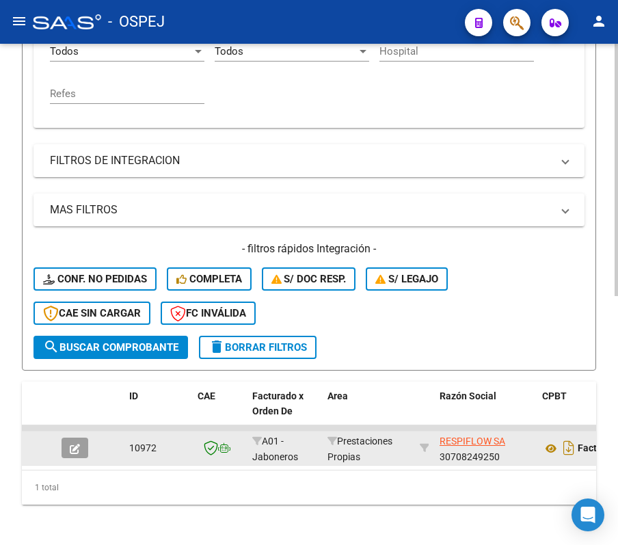
click at [88, 452] on button "button" at bounding box center [75, 448] width 27 height 21
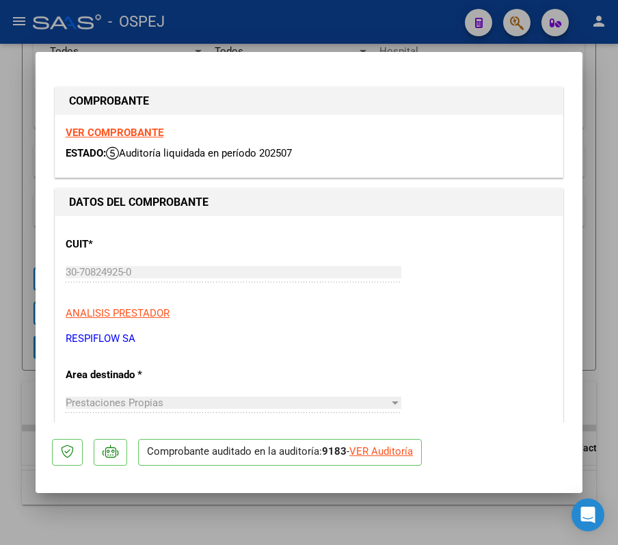
click at [383, 446] on div "VER Auditoría" at bounding box center [381, 452] width 64 height 16
type input "$ 0,00"
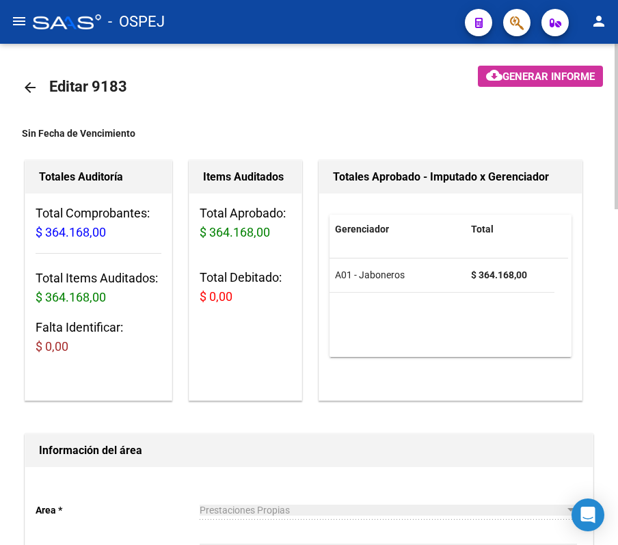
click at [36, 83] on mat-icon "arrow_back" at bounding box center [30, 87] width 16 height 16
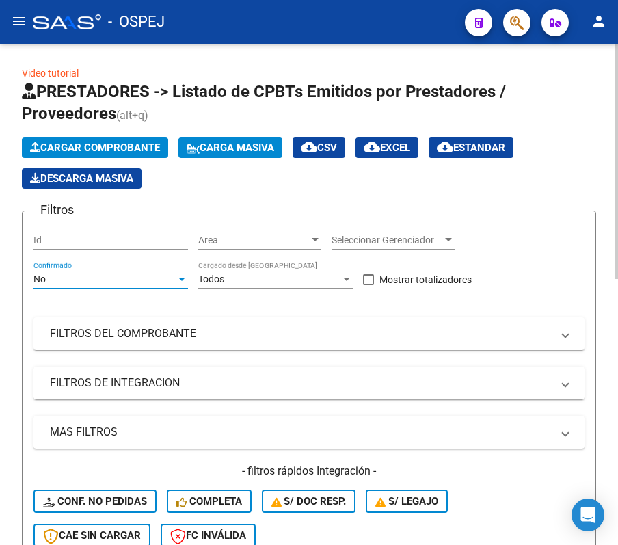
click at [162, 275] on div "No" at bounding box center [105, 280] width 142 height 12
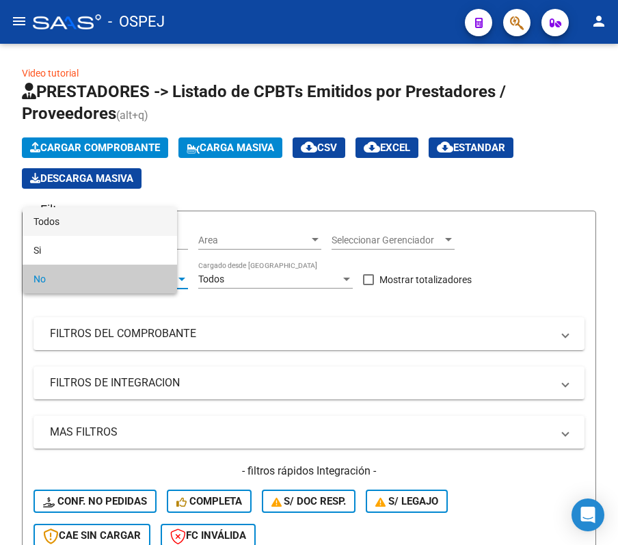
click at [137, 215] on span "Todos" at bounding box center [100, 221] width 133 height 29
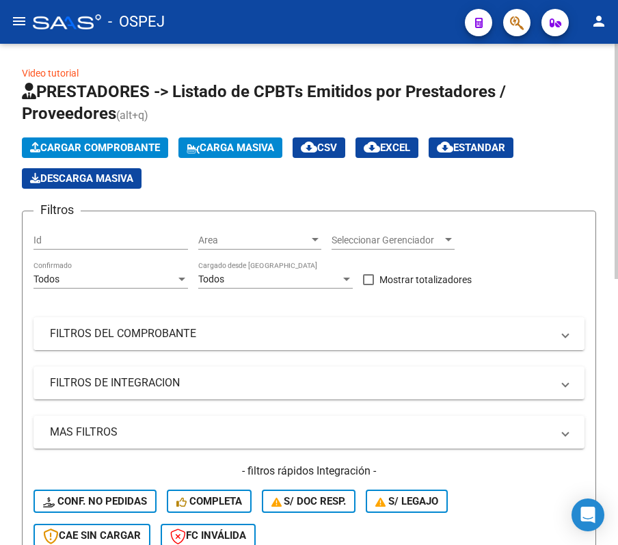
click at [77, 332] on mat-panel-title "FILTROS DEL COMPROBANTE" at bounding box center [301, 333] width 502 height 15
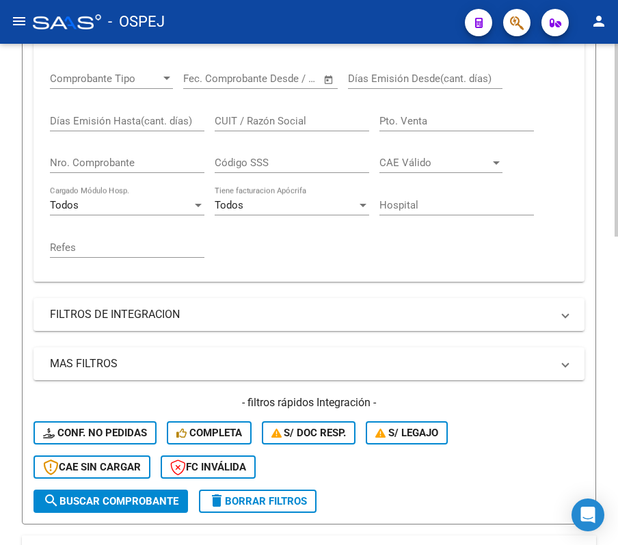
scroll to position [274, 0]
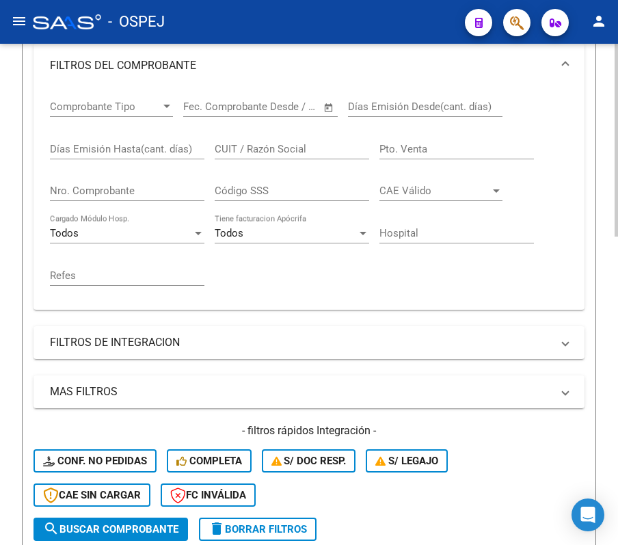
click at [85, 205] on div "Nro. Comprobante" at bounding box center [127, 193] width 155 height 42
click at [69, 197] on input "Nro. Comprobante" at bounding box center [127, 191] width 155 height 12
type input "783"
click at [12, 274] on div "Video tutorial PRESTADORES -> Listado de CPBTs Emitidos por Prestadores / Prove…" at bounding box center [309, 295] width 618 height 1050
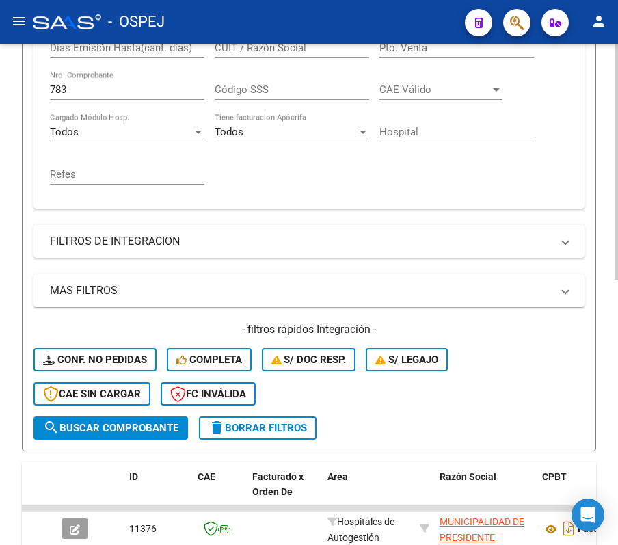
scroll to position [562, 0]
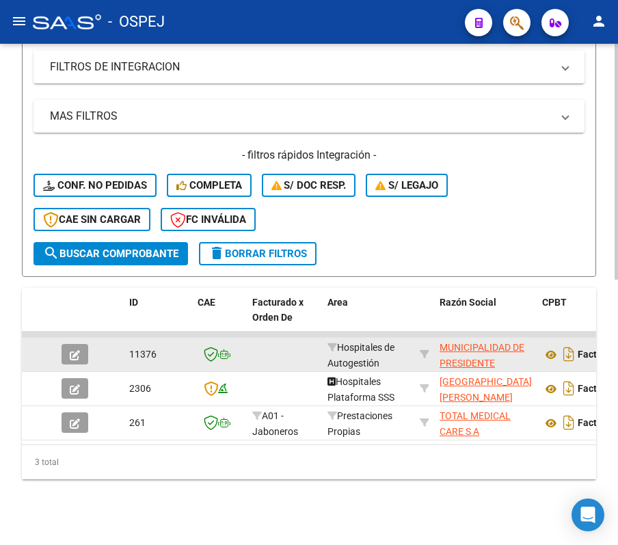
click at [75, 347] on button "button" at bounding box center [75, 354] width 27 height 21
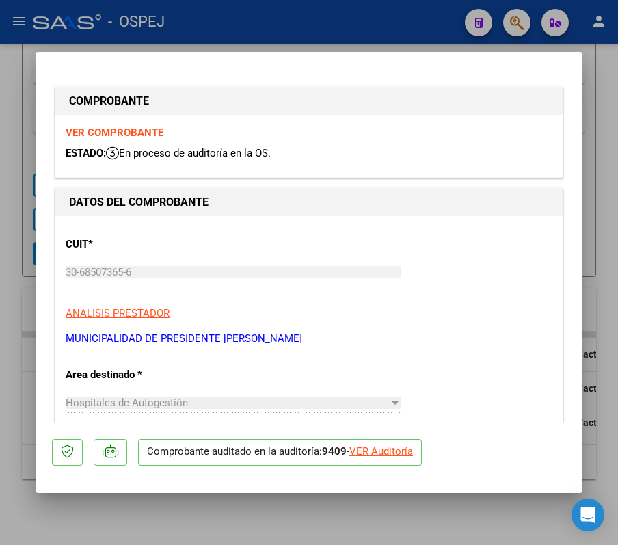
click at [379, 458] on div "VER Auditoría" at bounding box center [381, 452] width 64 height 16
type input "$ 0,00"
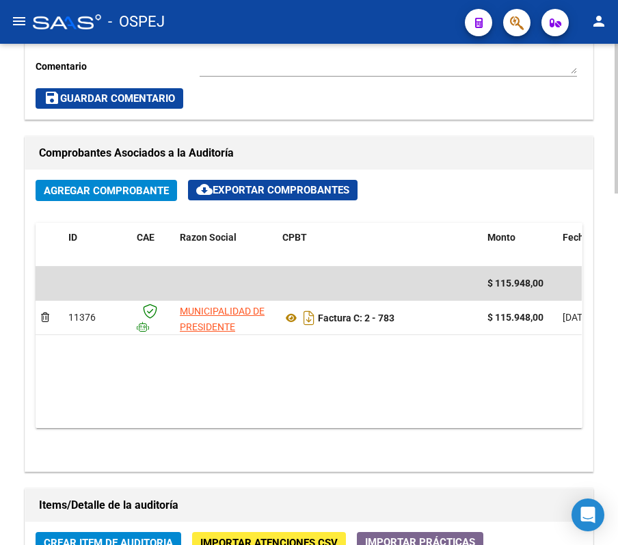
scroll to position [535, 0]
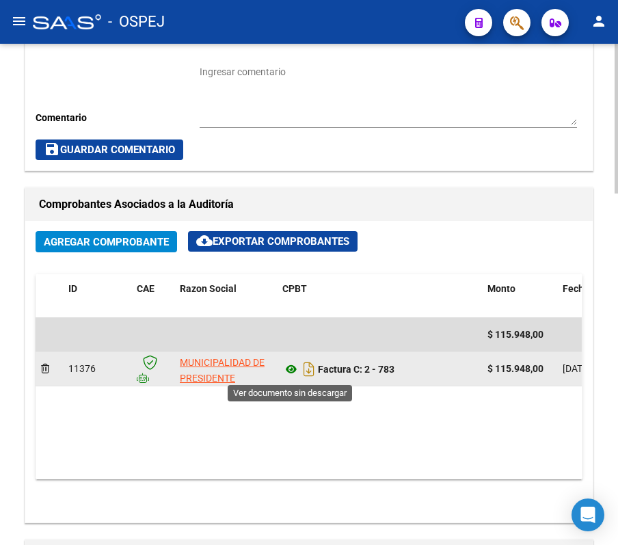
click at [285, 373] on icon at bounding box center [291, 369] width 18 height 16
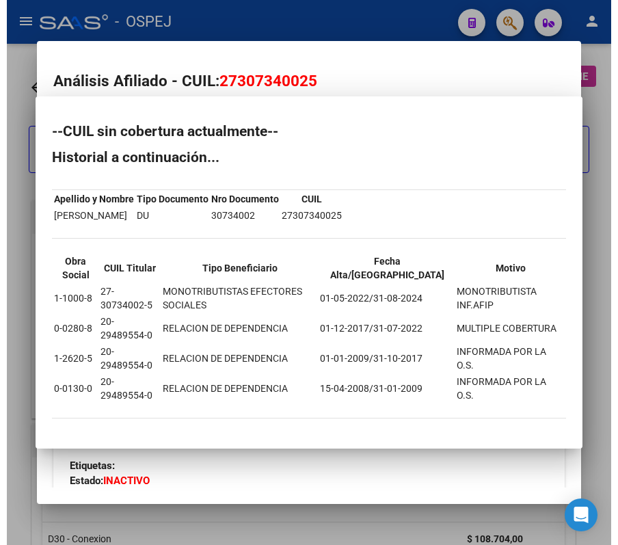
scroll to position [638, 795]
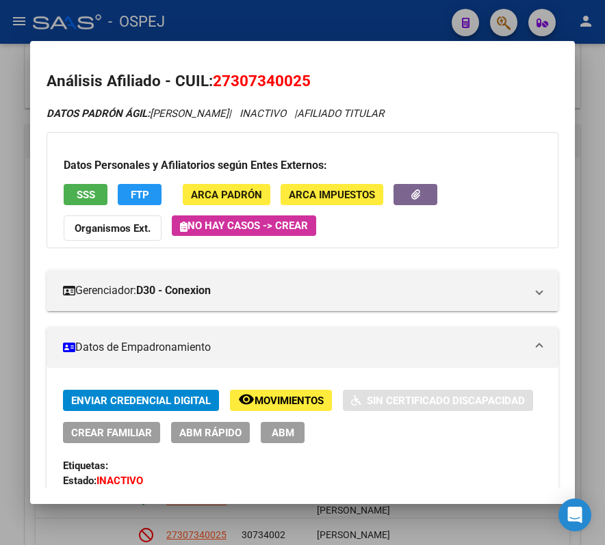
click at [225, 19] on div at bounding box center [302, 272] width 605 height 545
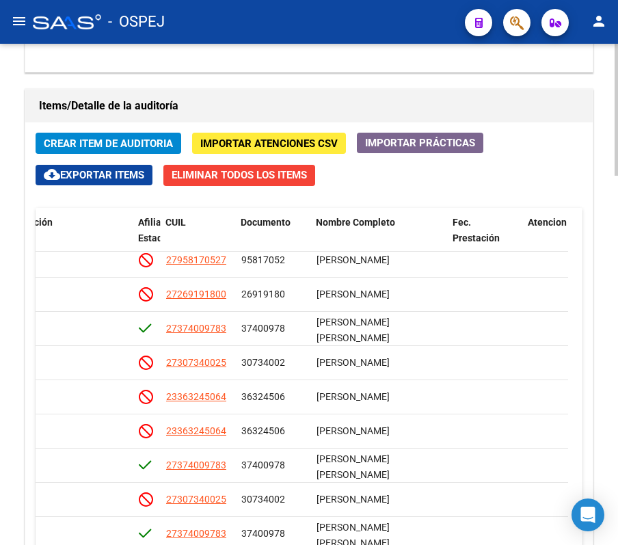
scroll to position [1398, 0]
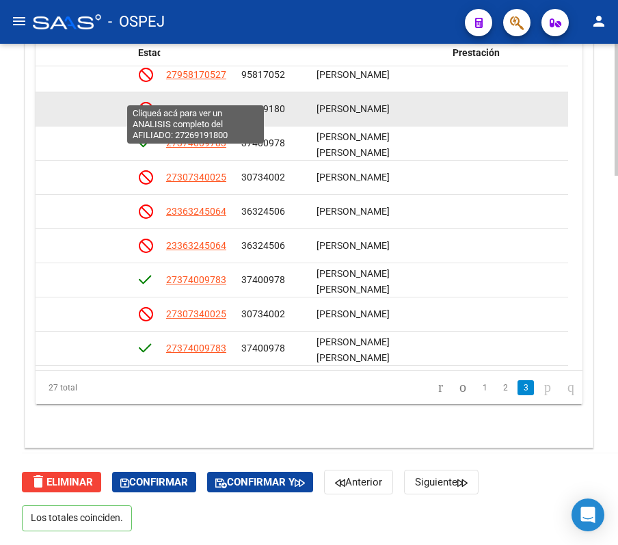
click at [217, 103] on span "27269191800" at bounding box center [196, 108] width 60 height 11
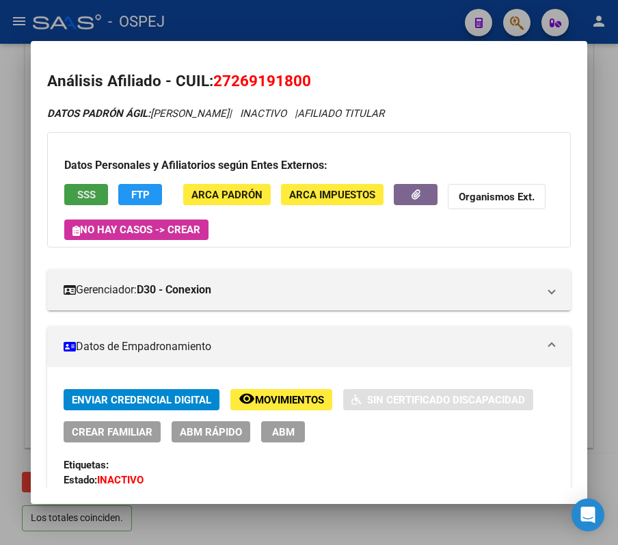
click at [96, 194] on span "SSS" at bounding box center [86, 195] width 18 height 12
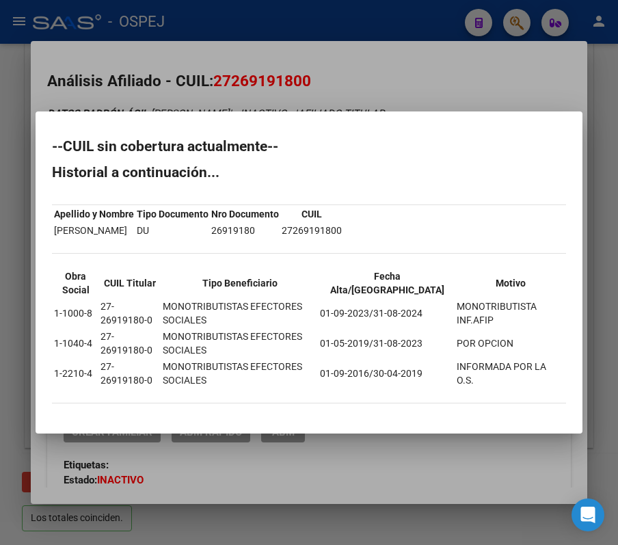
click at [330, 96] on div at bounding box center [309, 272] width 618 height 545
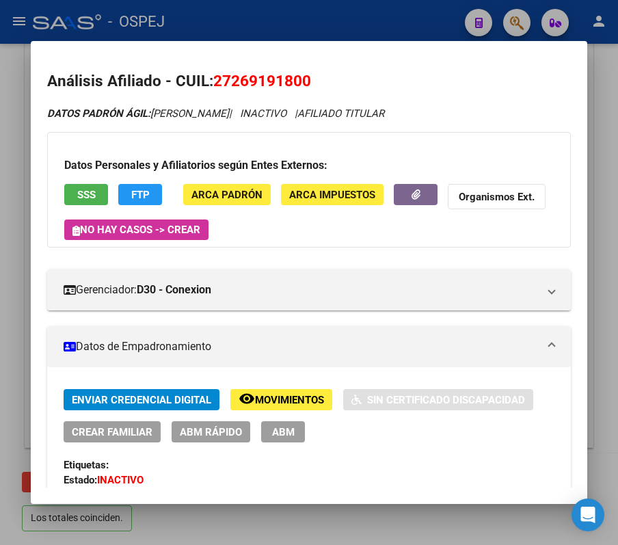
click at [257, 28] on div at bounding box center [309, 272] width 618 height 545
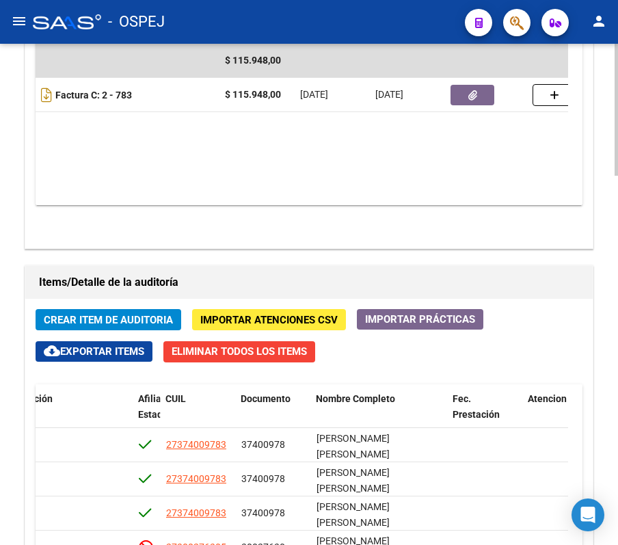
scroll to position [0, 0]
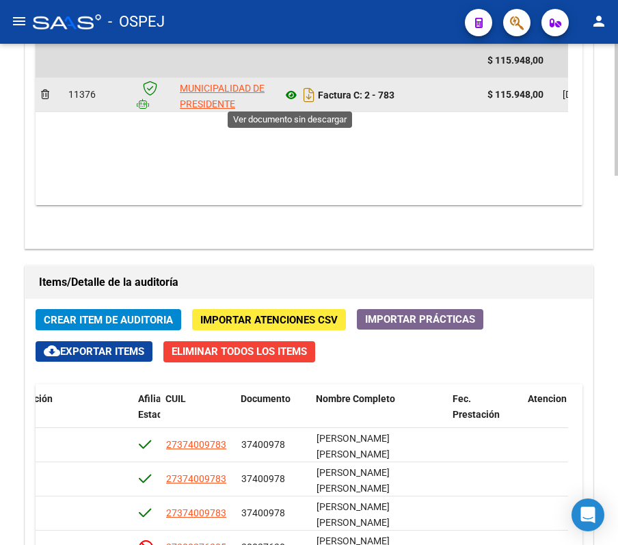
click at [289, 98] on icon at bounding box center [291, 95] width 18 height 16
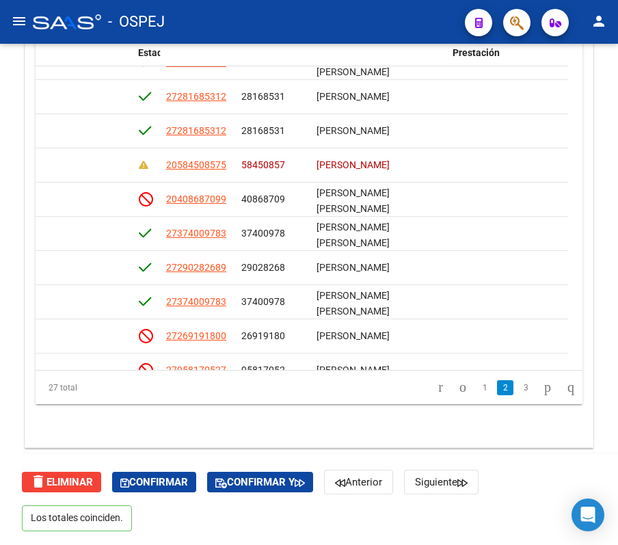
scroll to position [365, 795]
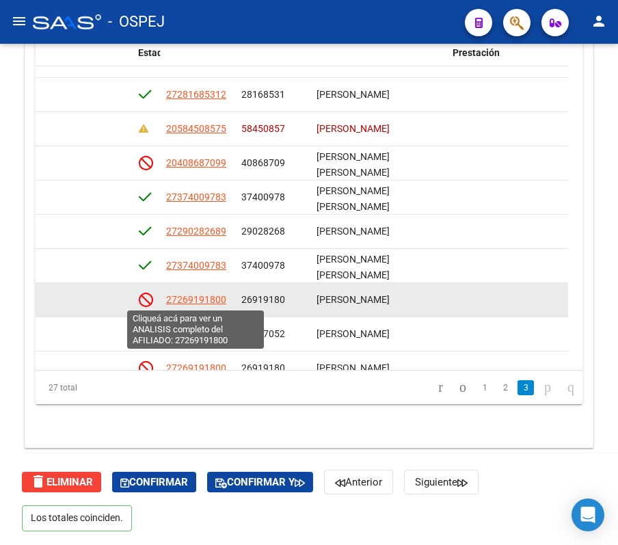
click at [205, 302] on span "27269191800" at bounding box center [196, 299] width 60 height 11
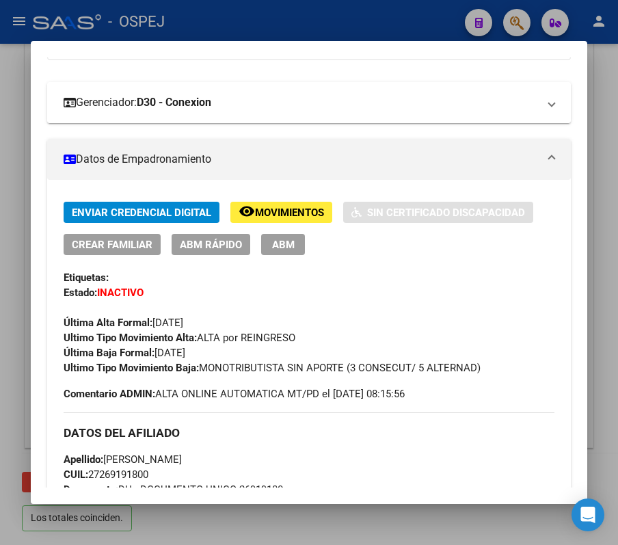
scroll to position [182, 0]
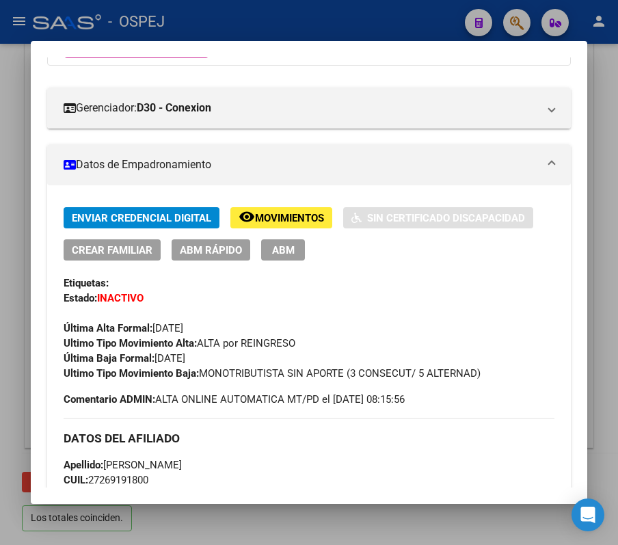
click at [212, 26] on div at bounding box center [309, 272] width 618 height 545
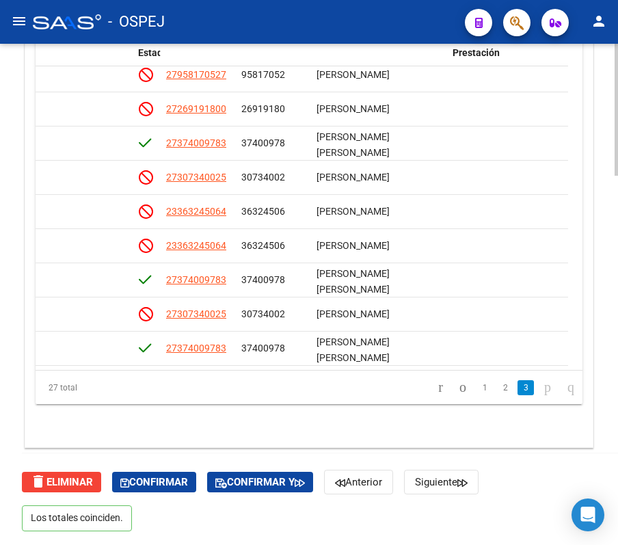
scroll to position [638, 795]
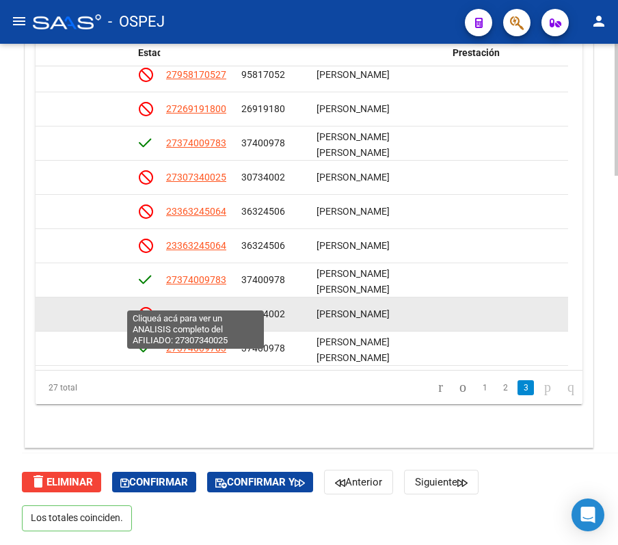
click at [209, 308] on span "27307340025" at bounding box center [196, 313] width 60 height 11
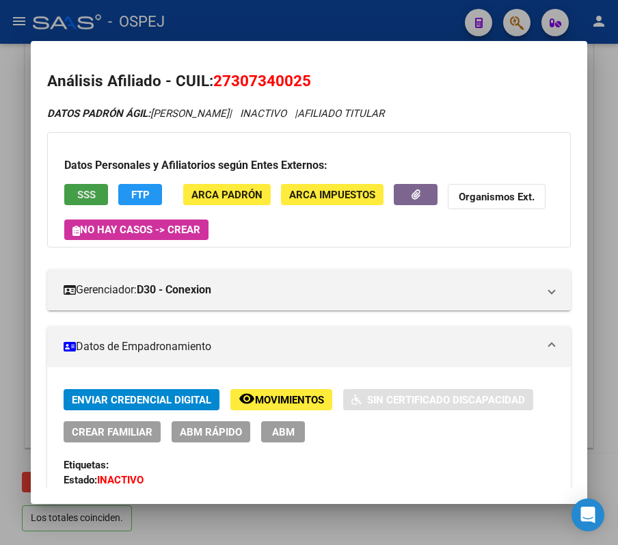
click at [99, 193] on button "SSS" at bounding box center [86, 194] width 44 height 21
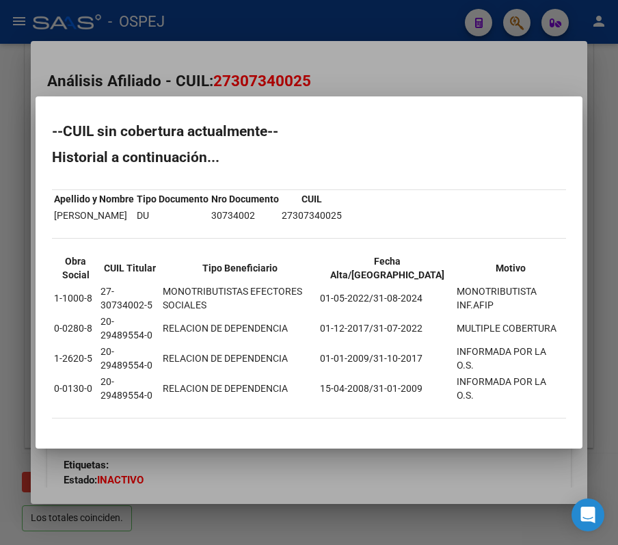
click at [419, 38] on div at bounding box center [309, 272] width 618 height 545
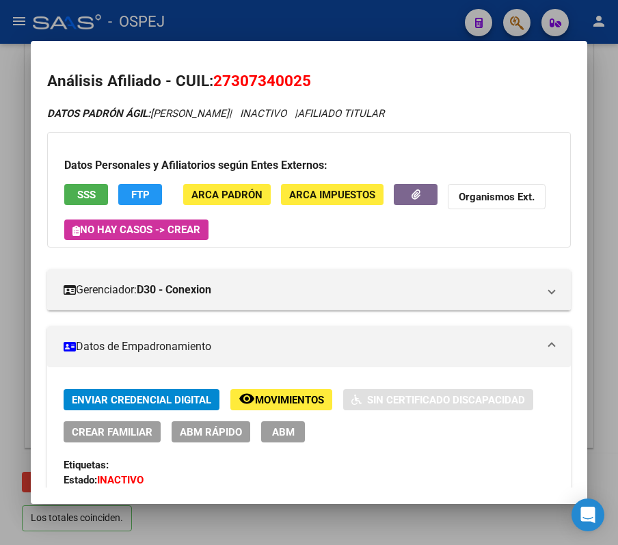
click at [217, 15] on div at bounding box center [309, 272] width 618 height 545
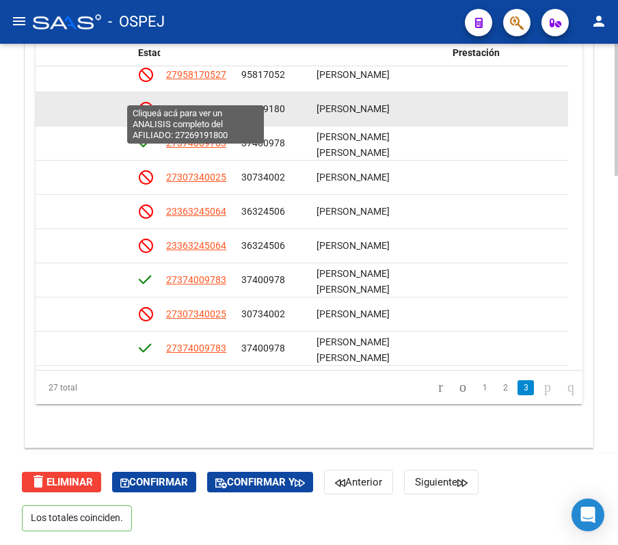
click at [205, 103] on span "27269191800" at bounding box center [196, 108] width 60 height 11
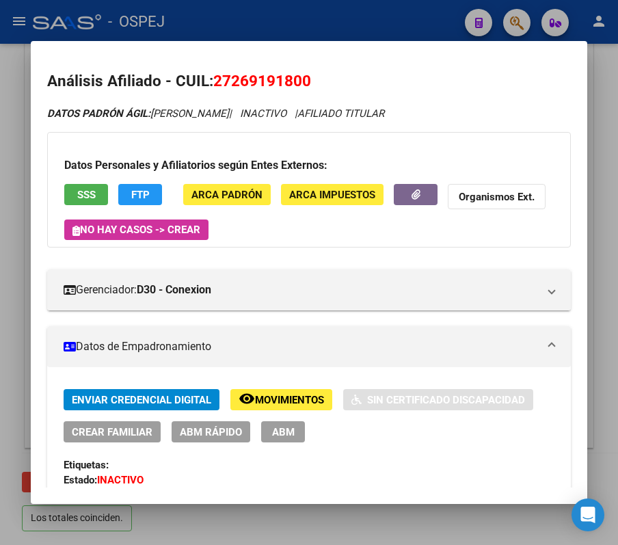
click at [91, 189] on span "SSS" at bounding box center [86, 195] width 18 height 12
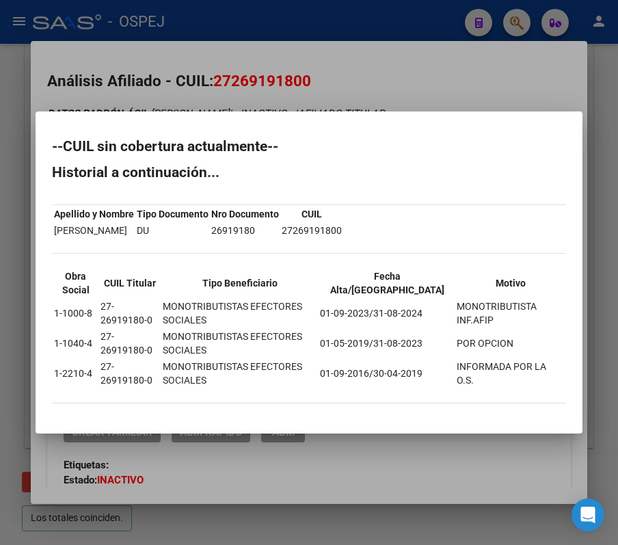
drag, startPoint x: 53, startPoint y: 143, endPoint x: 557, endPoint y: 370, distance: 552.8
click at [557, 370] on div "--CUIL sin cobertura actualmente-- Historial a continuación... Apellido y Nombr…" at bounding box center [309, 279] width 514 height 278
copy div "--CUIL sin cobertura actualmente-- Historial a continuación... Apellido y Nombr…"
click at [181, 17] on div at bounding box center [309, 272] width 618 height 545
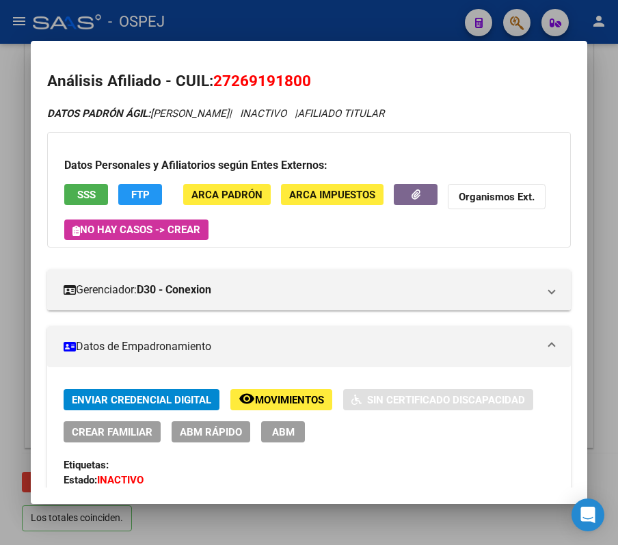
click at [205, 20] on div at bounding box center [309, 272] width 618 height 545
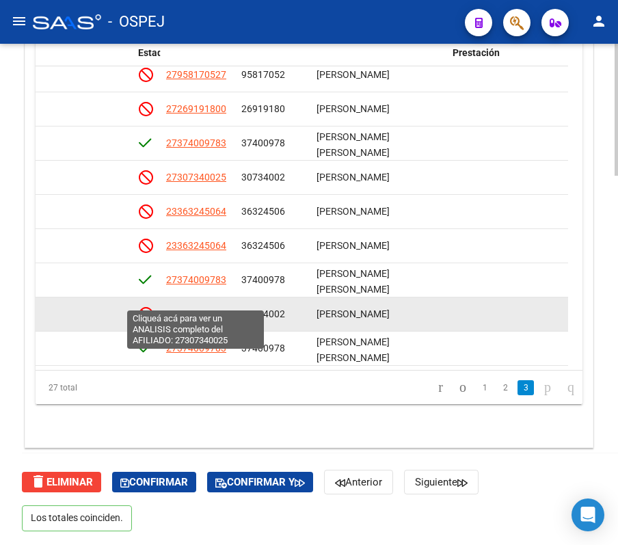
click at [178, 308] on span "27307340025" at bounding box center [196, 313] width 60 height 11
type textarea "27307340025"
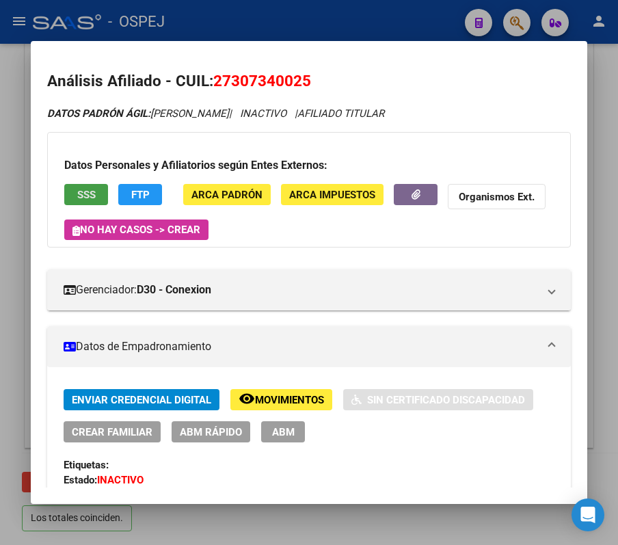
click at [81, 198] on span "SSS" at bounding box center [86, 195] width 18 height 12
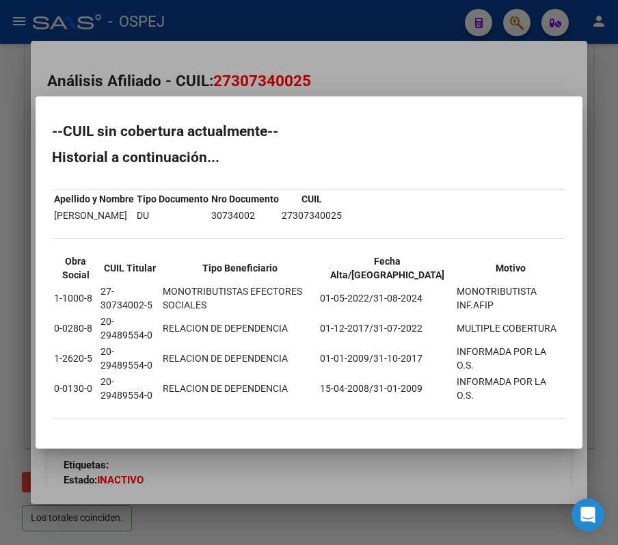
drag, startPoint x: 52, startPoint y: 138, endPoint x: 564, endPoint y: 381, distance: 566.8
click at [564, 381] on div "--CUIL sin cobertura actualmente-- Historial a continuación... Apellido y Nombr…" at bounding box center [309, 278] width 514 height 308
copy div "--CUIL sin cobertura actualmente-- Historial a continuación... Apellido y Nombr…"
click at [304, 31] on div at bounding box center [309, 272] width 618 height 545
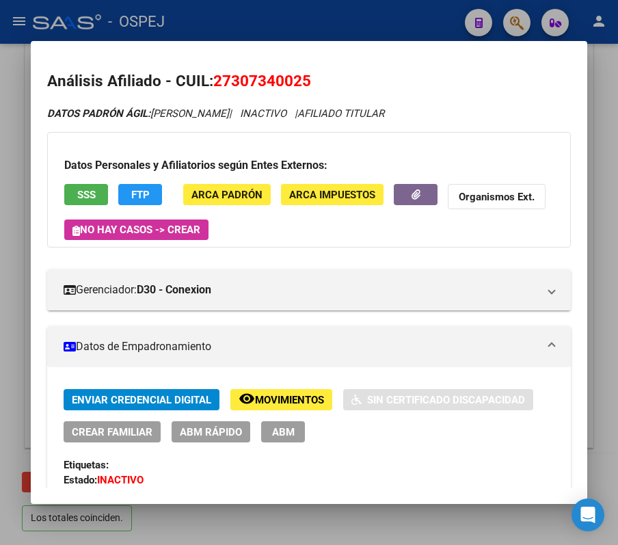
click at [304, 31] on div at bounding box center [309, 272] width 618 height 545
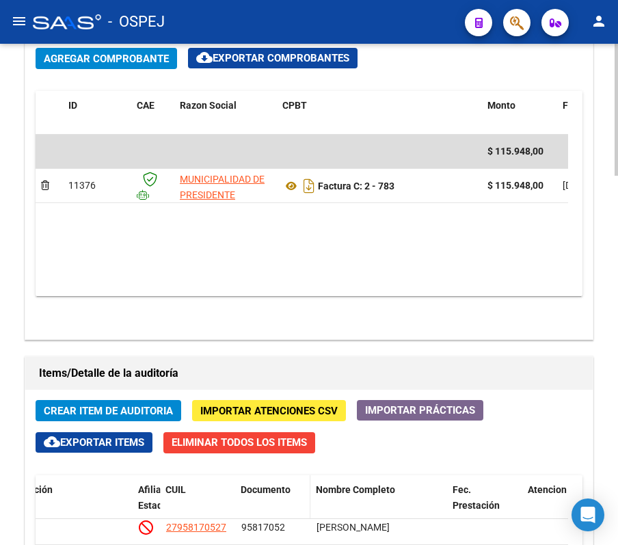
scroll to position [851, 0]
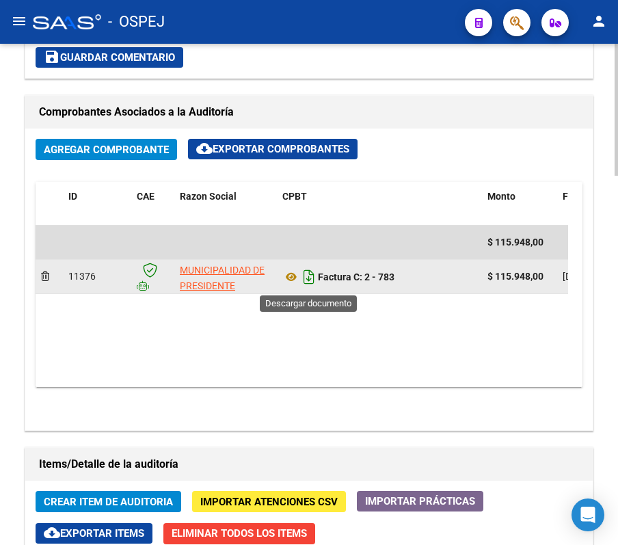
click at [310, 275] on icon "Descargar documento" at bounding box center [309, 277] width 18 height 22
drag, startPoint x: 237, startPoint y: 365, endPoint x: 249, endPoint y: 371, distance: 13.5
click at [249, 371] on datatable-body "$ 115.948,00 11376 MUNICIPALIDAD DE PRESIDENTE PERON Factura C: 2 - 783 $ 115.9…" at bounding box center [302, 306] width 533 height 161
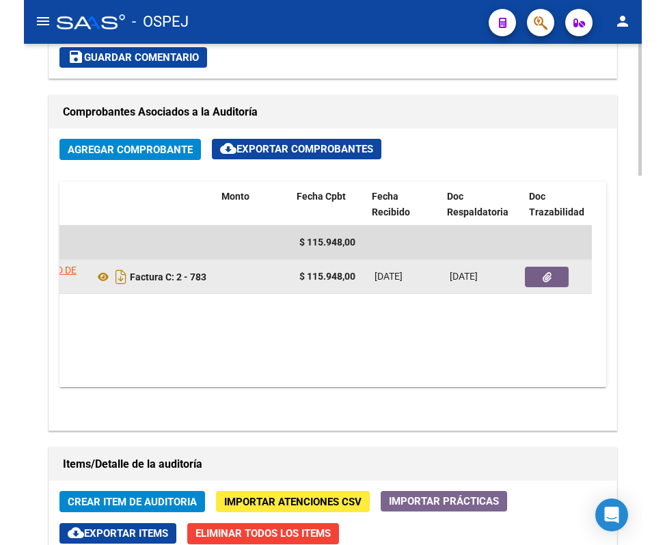
scroll to position [0, 413]
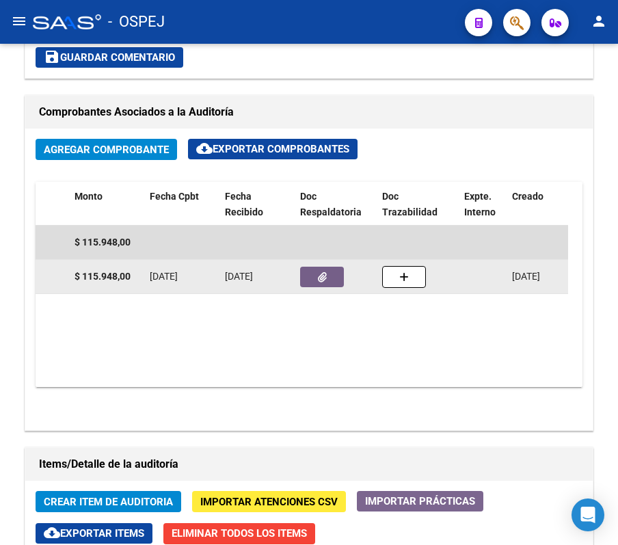
click at [310, 280] on button "button" at bounding box center [322, 277] width 44 height 21
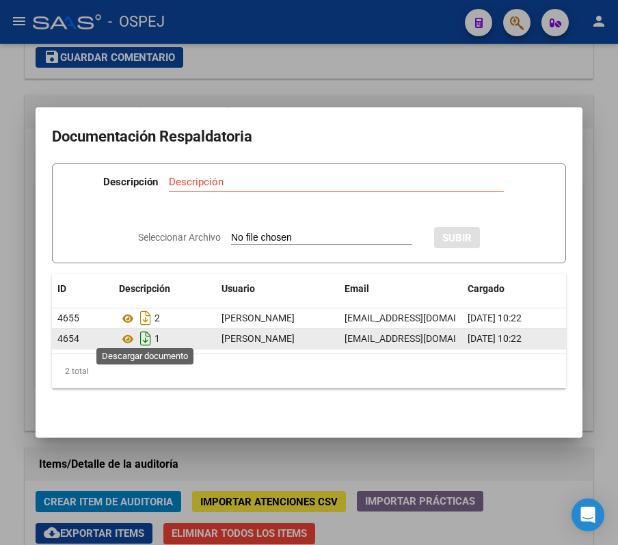
click at [143, 332] on icon "Descargar documento" at bounding box center [146, 339] width 18 height 22
click at [130, 331] on icon at bounding box center [128, 339] width 18 height 16
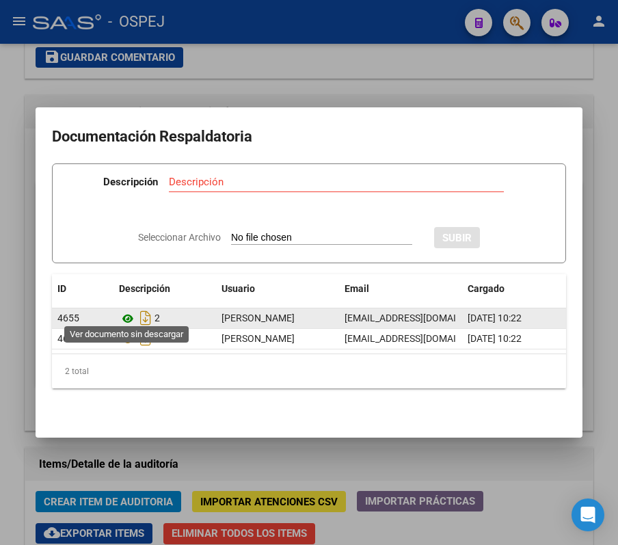
click at [127, 310] on icon at bounding box center [128, 318] width 18 height 16
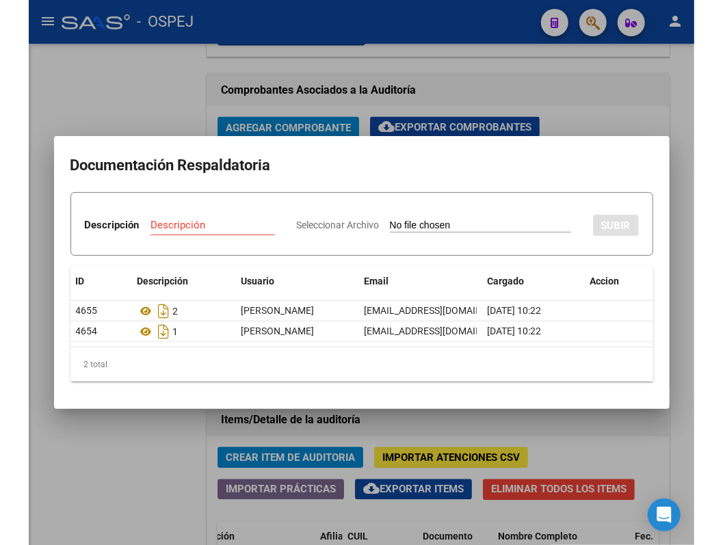
scroll to position [829, 0]
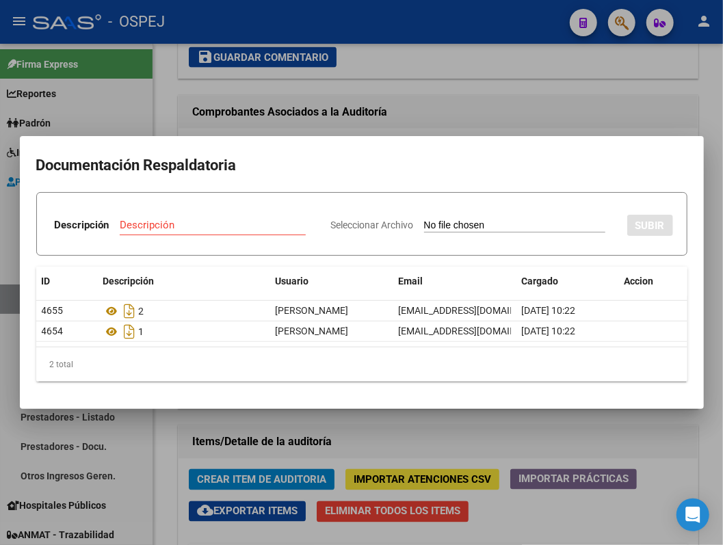
click at [567, 80] on div at bounding box center [361, 272] width 723 height 545
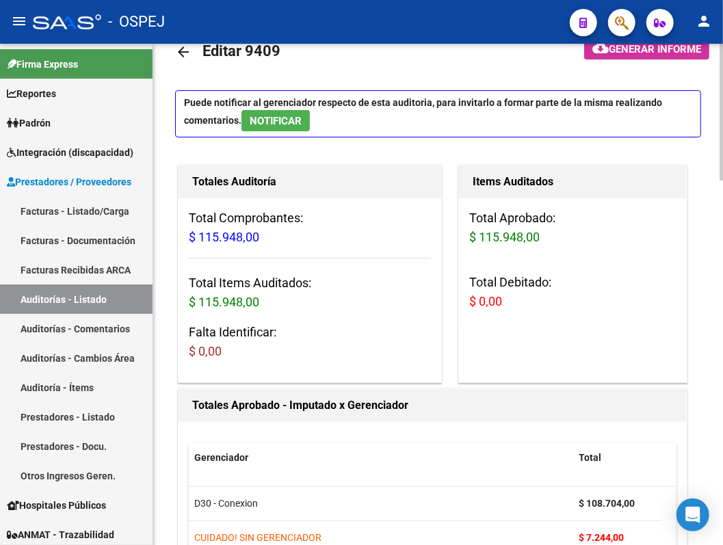
scroll to position [8, 0]
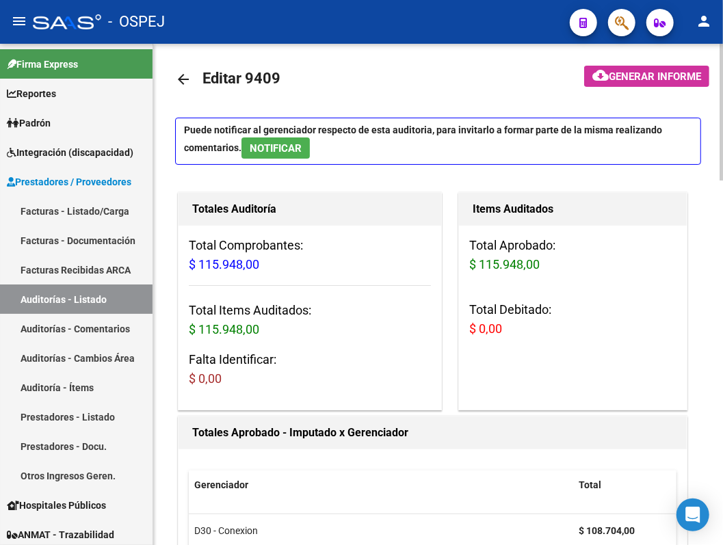
click at [181, 88] on link "arrow_back" at bounding box center [188, 79] width 27 height 32
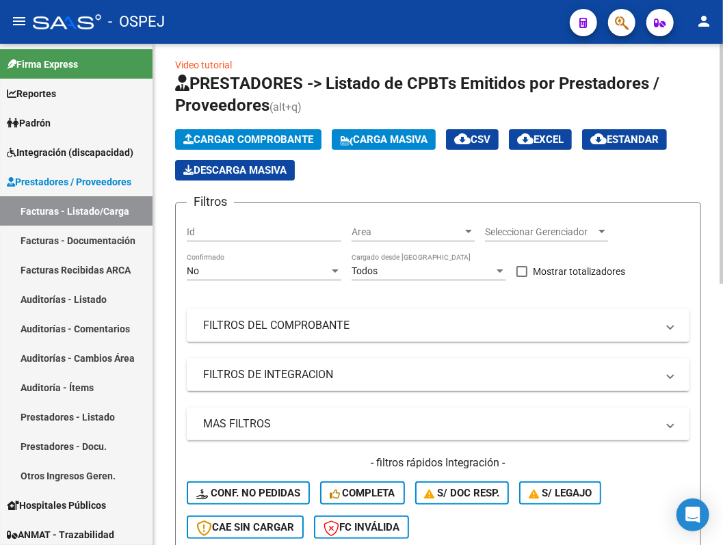
click at [296, 264] on div "No Confirmado" at bounding box center [264, 266] width 155 height 27
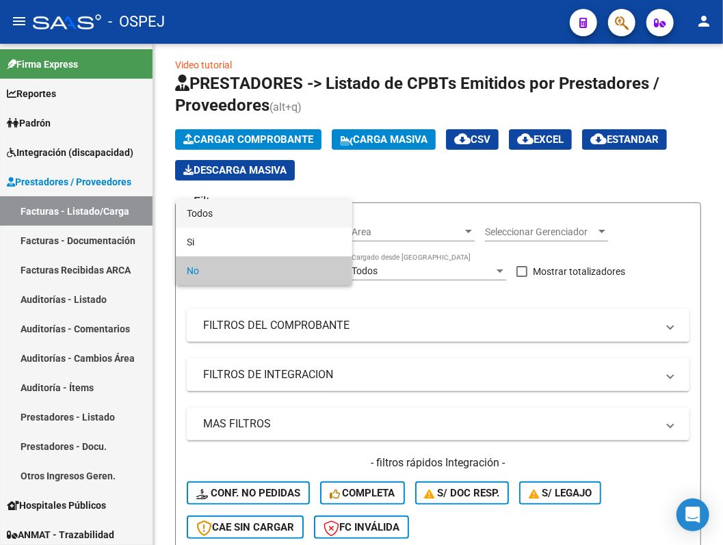
click at [261, 216] on span "Todos" at bounding box center [264, 213] width 155 height 29
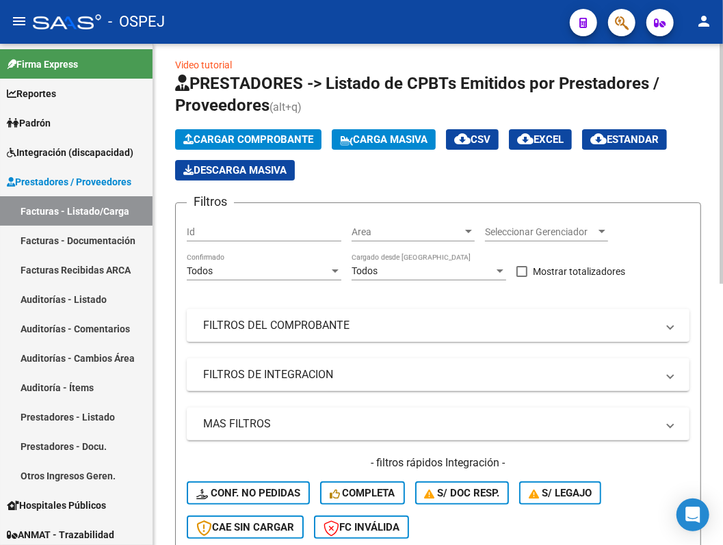
click at [312, 327] on mat-panel-title "FILTROS DEL COMPROBANTE" at bounding box center [429, 325] width 453 height 15
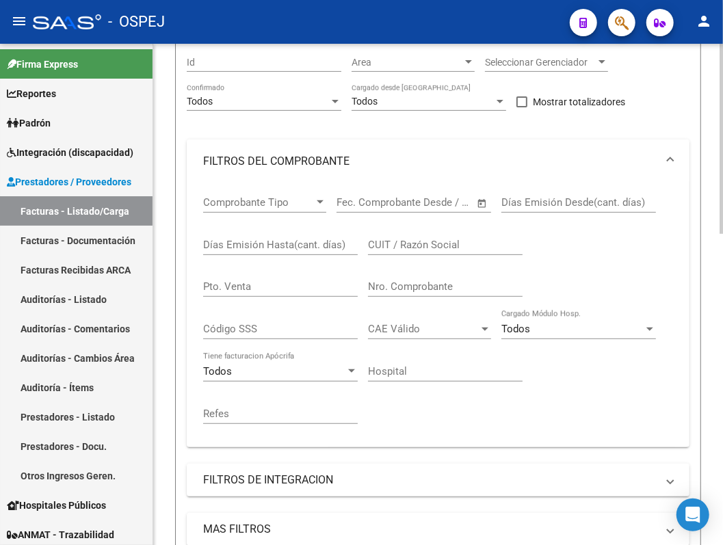
scroll to position [190, 0]
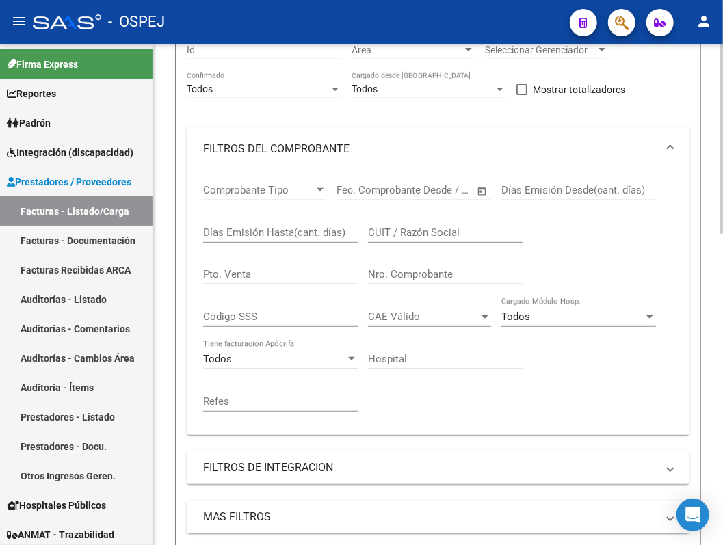
click at [422, 279] on input "Nro. Comprobante" at bounding box center [445, 274] width 155 height 12
type input "2217"
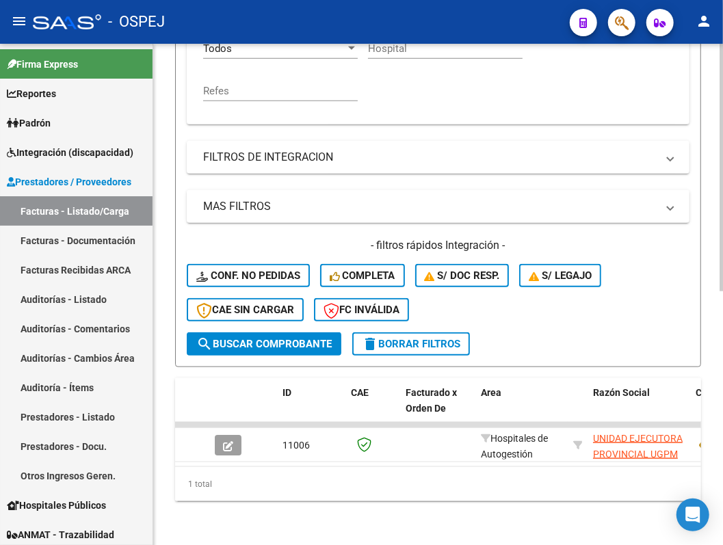
scroll to position [514, 0]
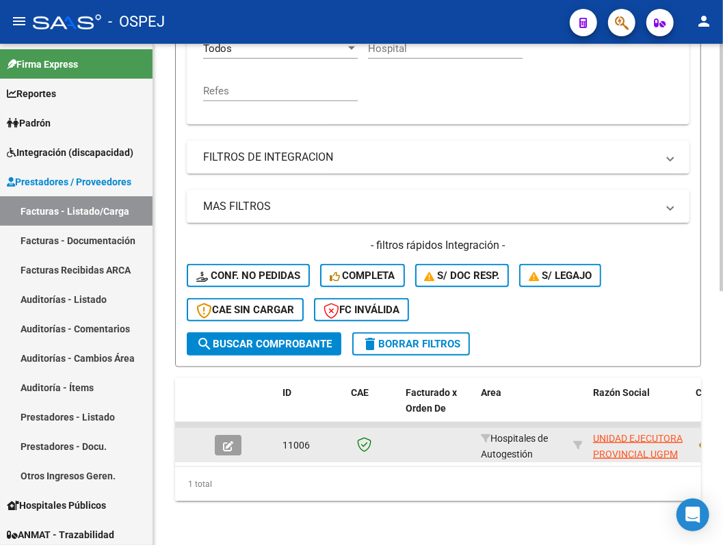
click at [228, 435] on button "button" at bounding box center [228, 445] width 27 height 21
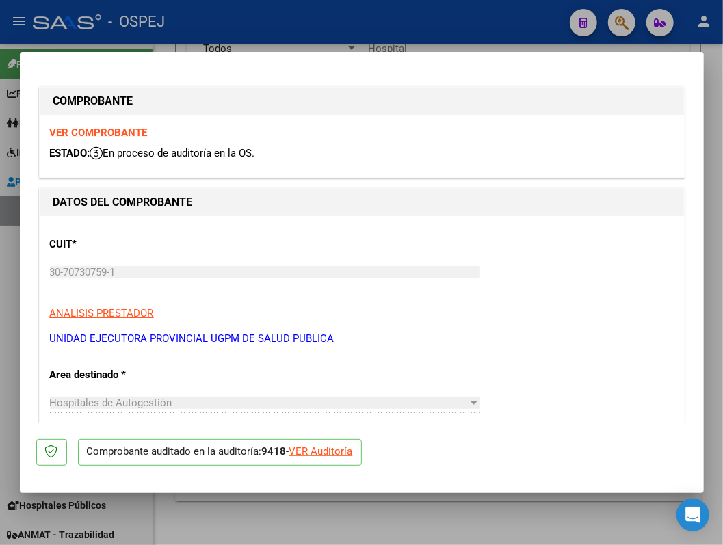
click at [321, 444] on div "VER Auditoría" at bounding box center [321, 452] width 64 height 16
type input "$ 0,00"
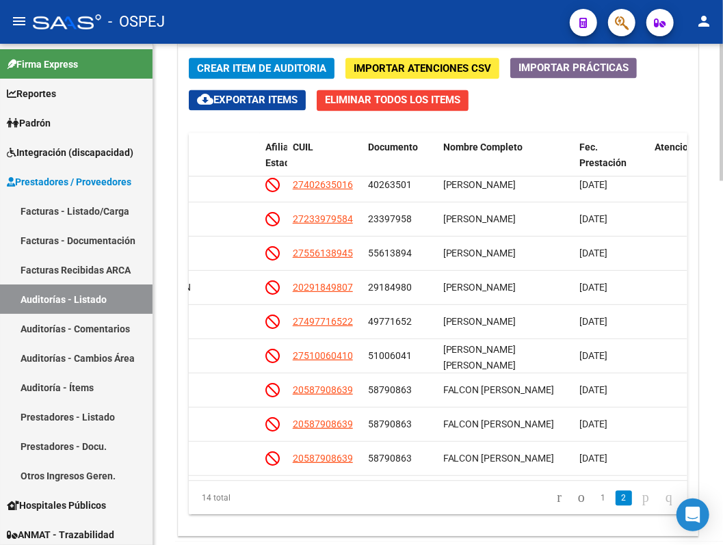
scroll to position [0, 821]
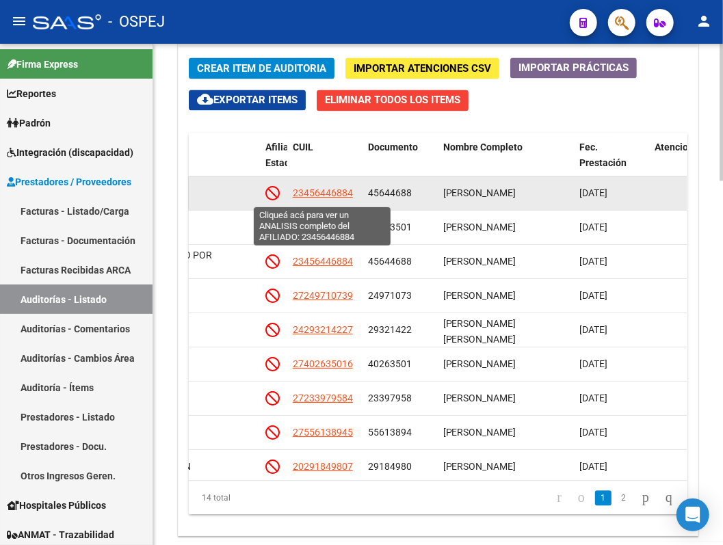
click at [309, 196] on span "23456446884" at bounding box center [323, 192] width 60 height 11
type textarea "23456446884"
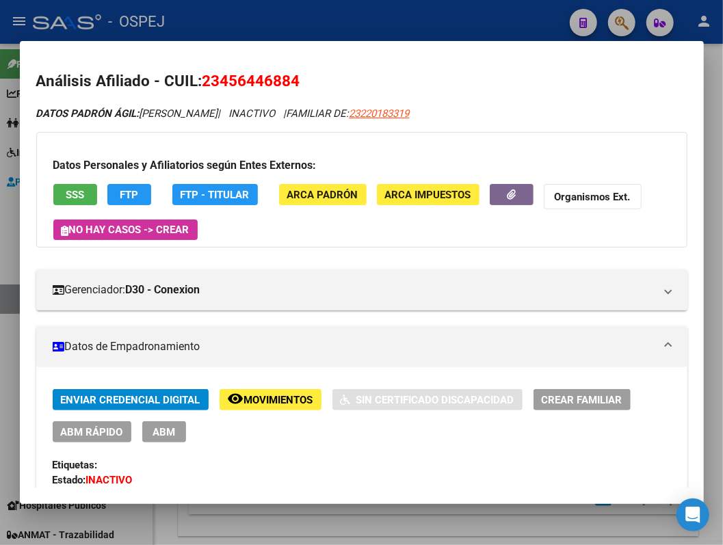
click at [261, 4] on div at bounding box center [361, 272] width 723 height 545
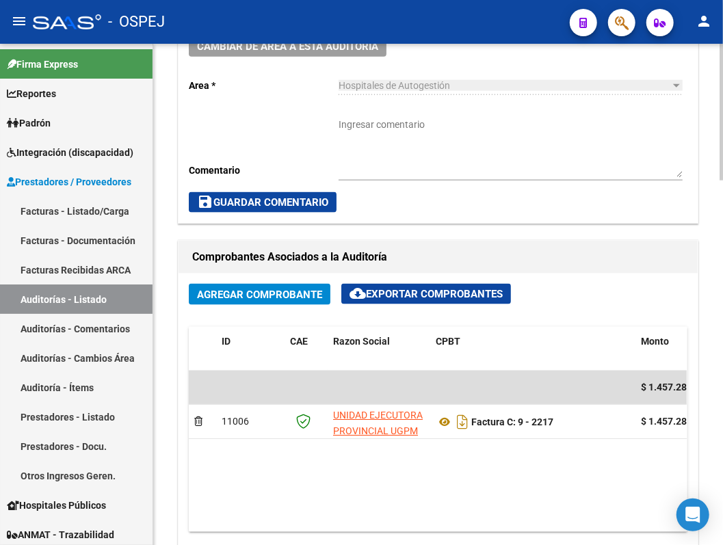
scroll to position [876, 0]
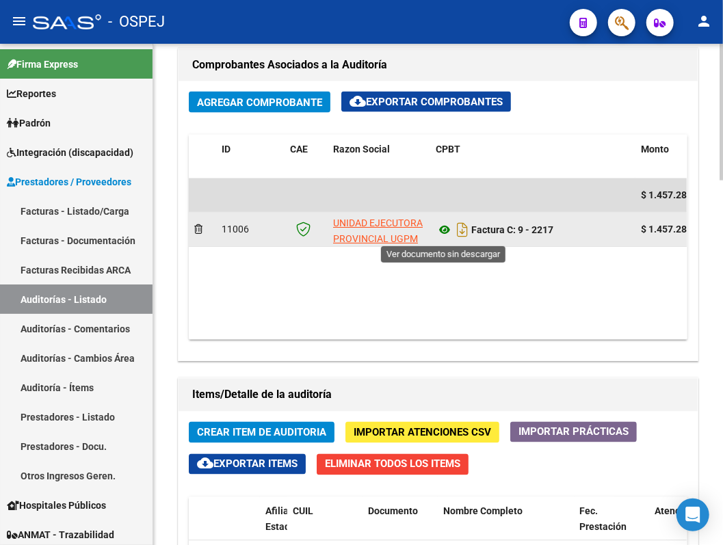
click at [440, 237] on icon at bounding box center [445, 230] width 18 height 16
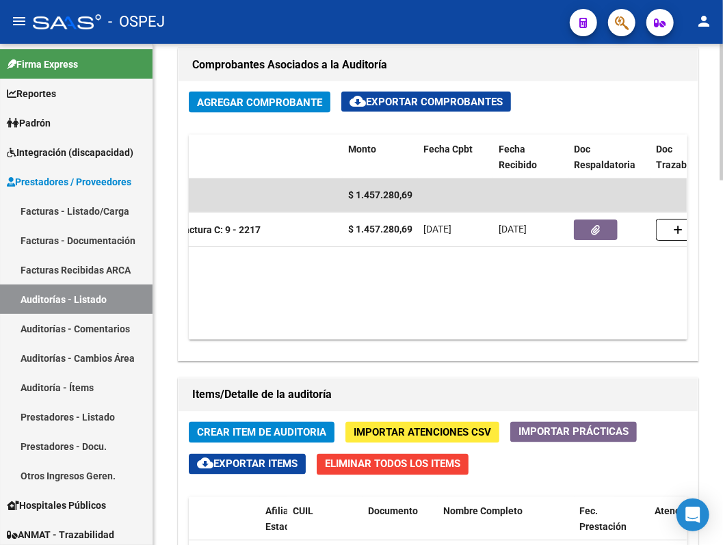
scroll to position [0, 315]
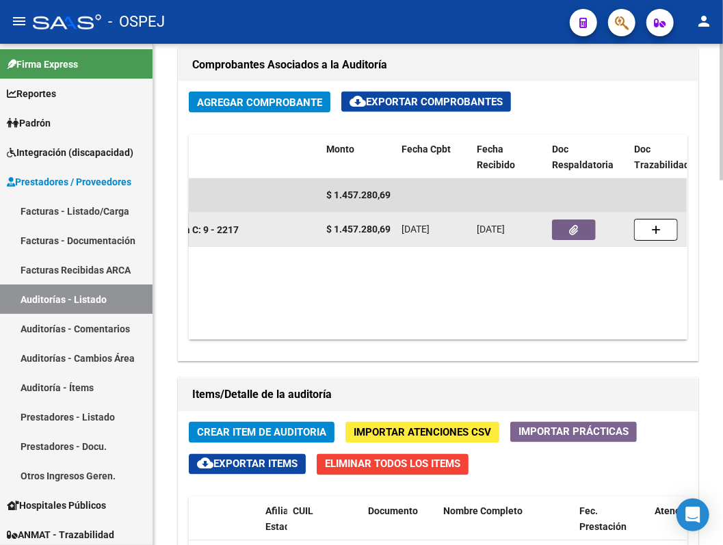
click at [561, 236] on button "button" at bounding box center [574, 230] width 44 height 21
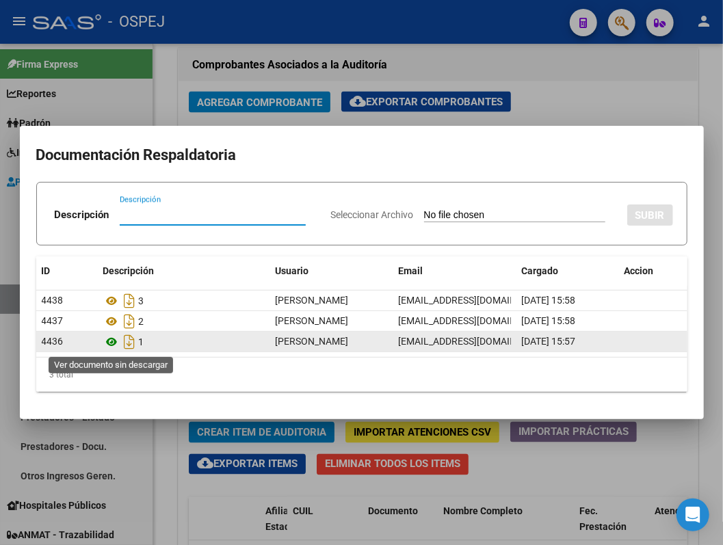
click at [111, 347] on icon at bounding box center [112, 342] width 18 height 16
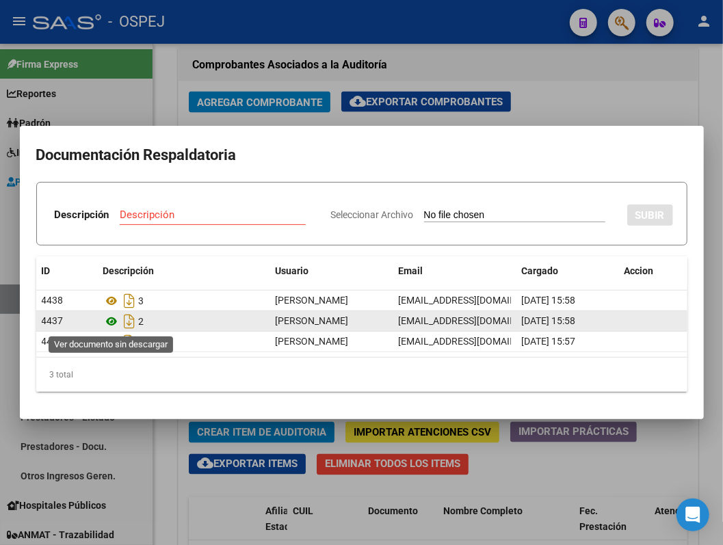
click at [114, 320] on icon at bounding box center [112, 321] width 18 height 16
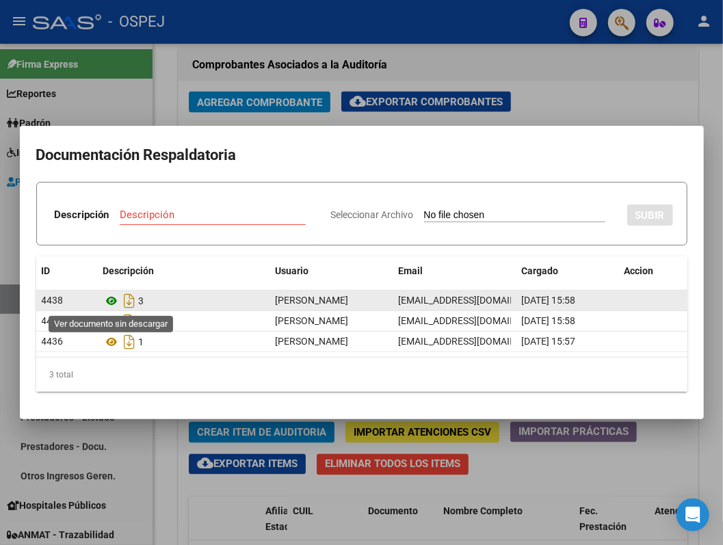
click at [107, 301] on icon at bounding box center [112, 301] width 18 height 16
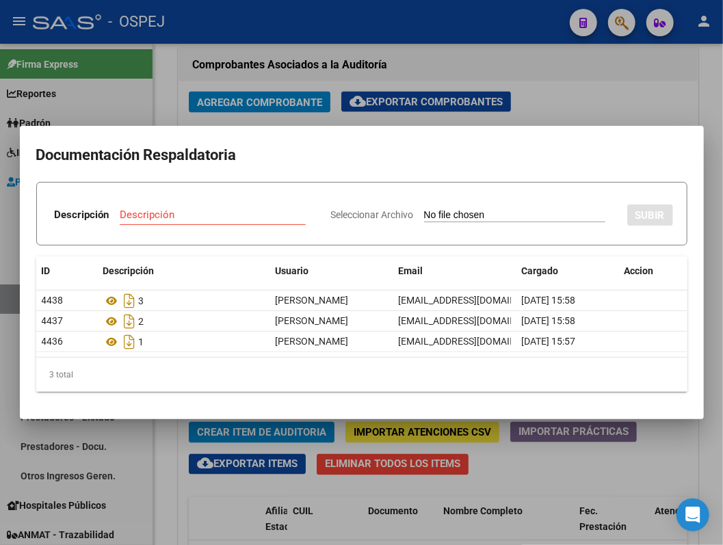
click at [583, 79] on div at bounding box center [361, 272] width 723 height 545
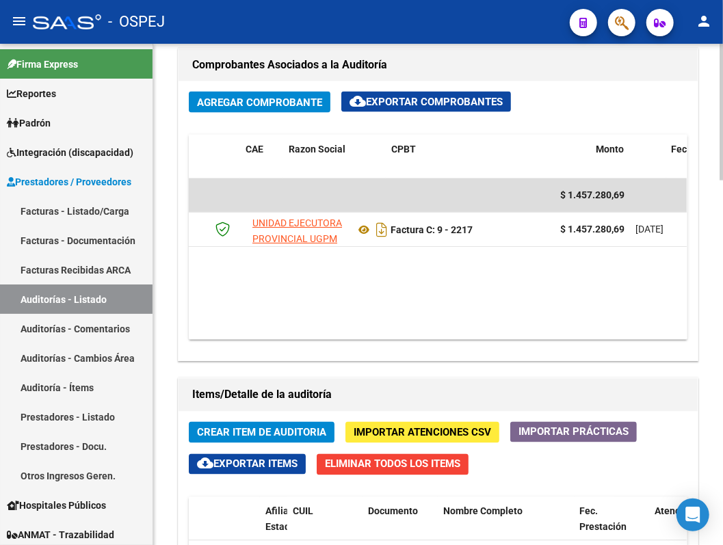
scroll to position [0, 12]
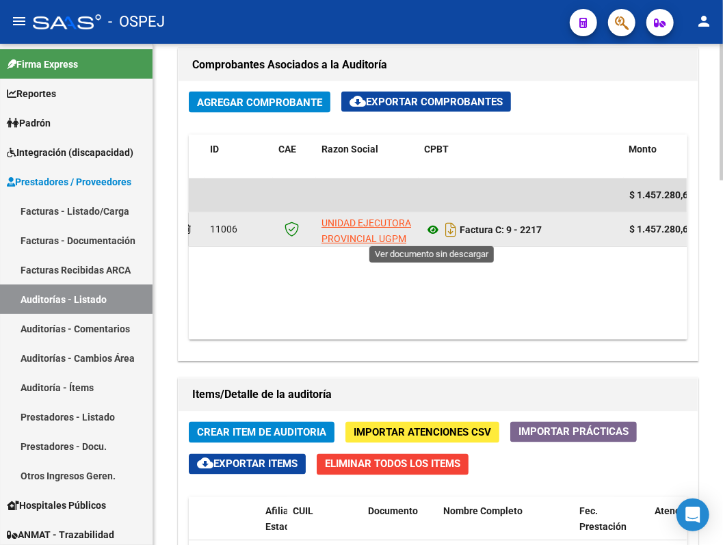
click at [427, 226] on icon at bounding box center [433, 230] width 18 height 16
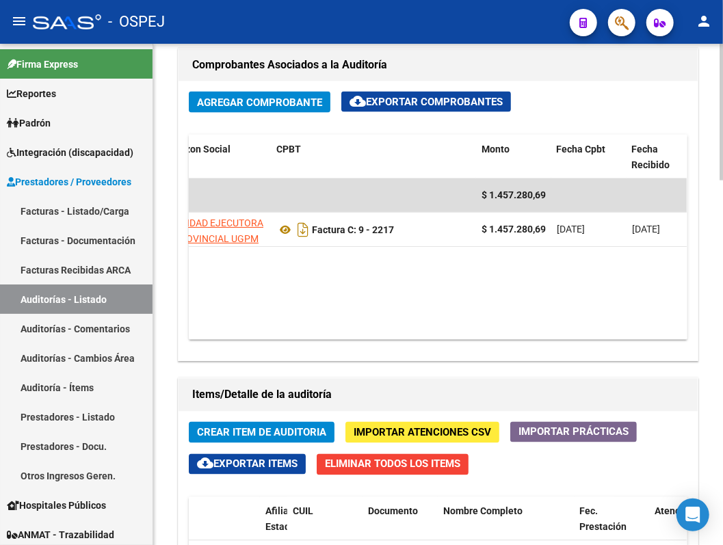
scroll to position [0, 204]
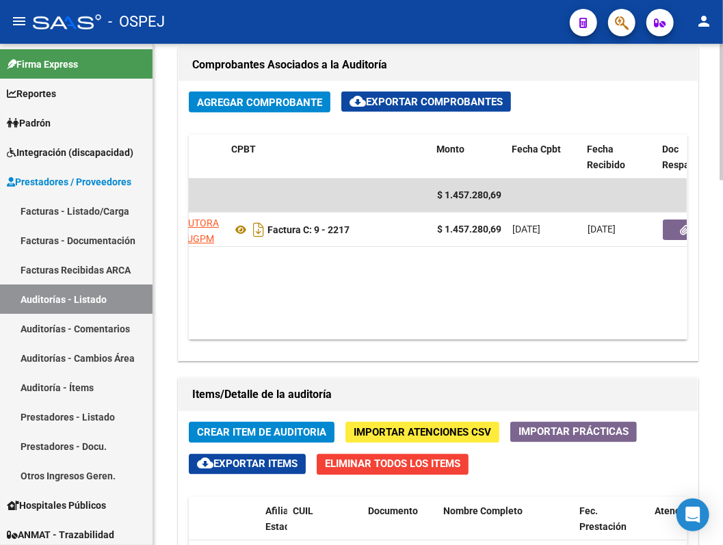
drag, startPoint x: 358, startPoint y: 324, endPoint x: 341, endPoint y: 332, distance: 19.6
click at [343, 331] on datatable-body "$ 1.457.280,69 11006 UNIDAD EJECUTORA PROVINCIAL UGPM DE SALUD PUBLICA Factura …" at bounding box center [438, 258] width 498 height 161
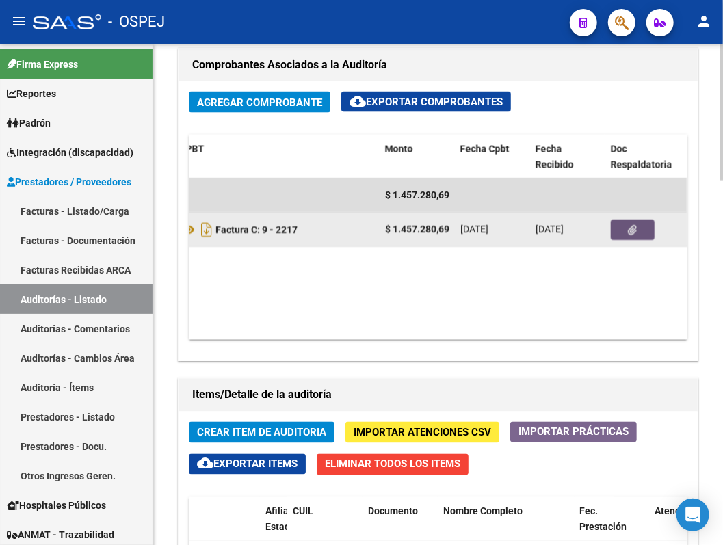
click at [604, 222] on button "button" at bounding box center [633, 230] width 44 height 21
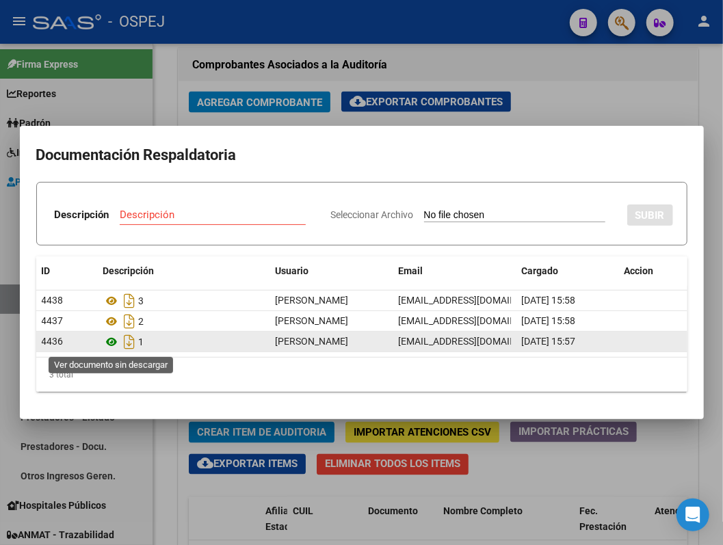
click at [108, 346] on icon at bounding box center [112, 342] width 18 height 16
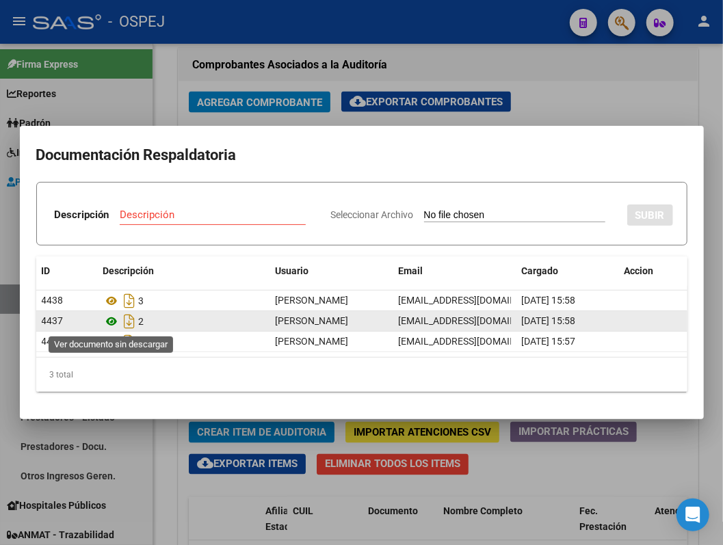
click at [114, 324] on icon at bounding box center [112, 321] width 18 height 16
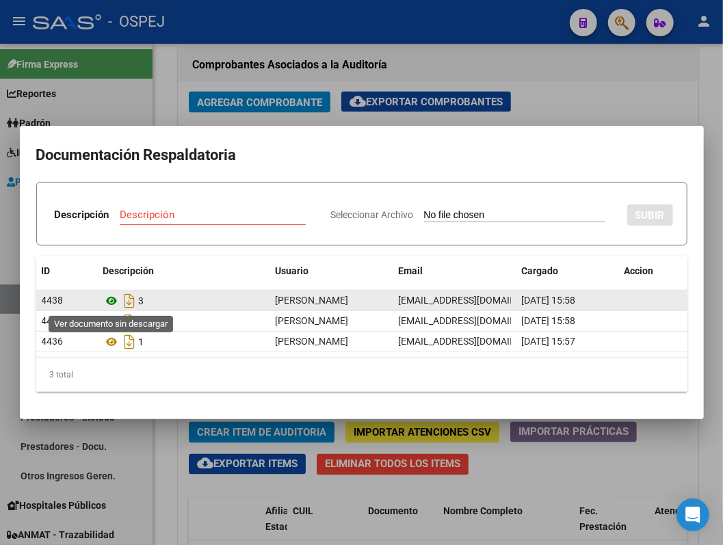
click at [107, 301] on icon at bounding box center [112, 301] width 18 height 16
